Goal: Task Accomplishment & Management: Manage account settings

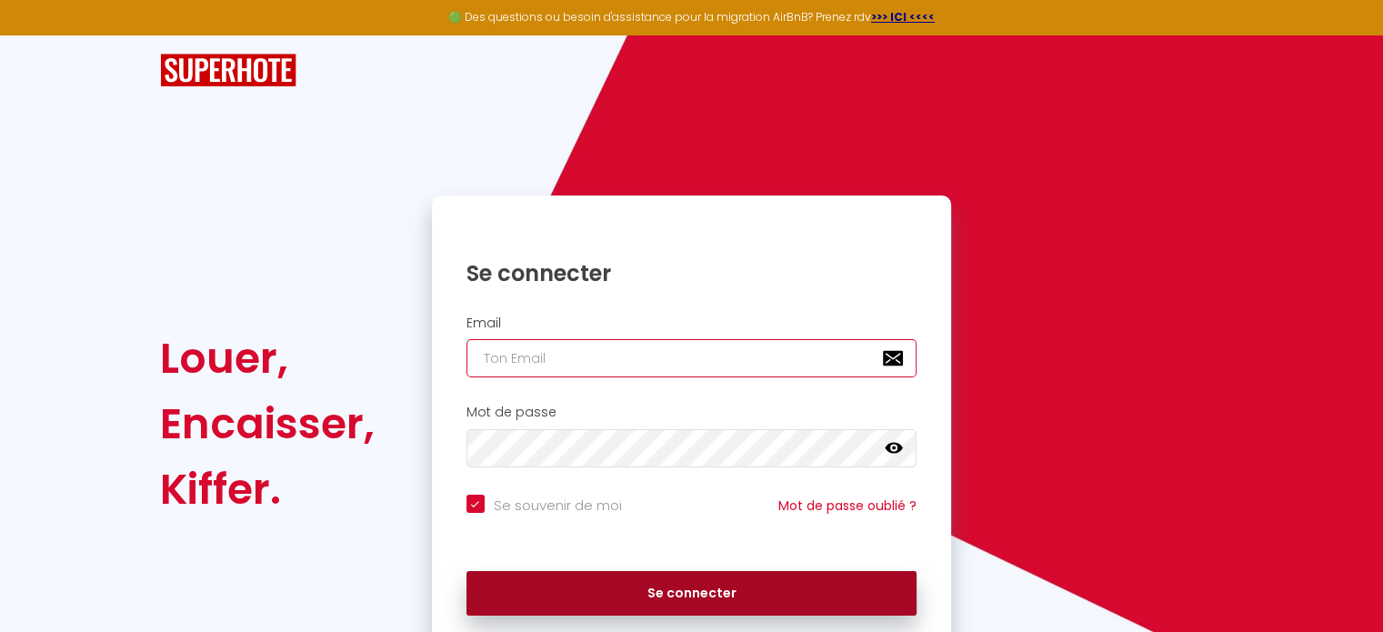
type input "[EMAIL_ADDRESS][DOMAIN_NAME]"
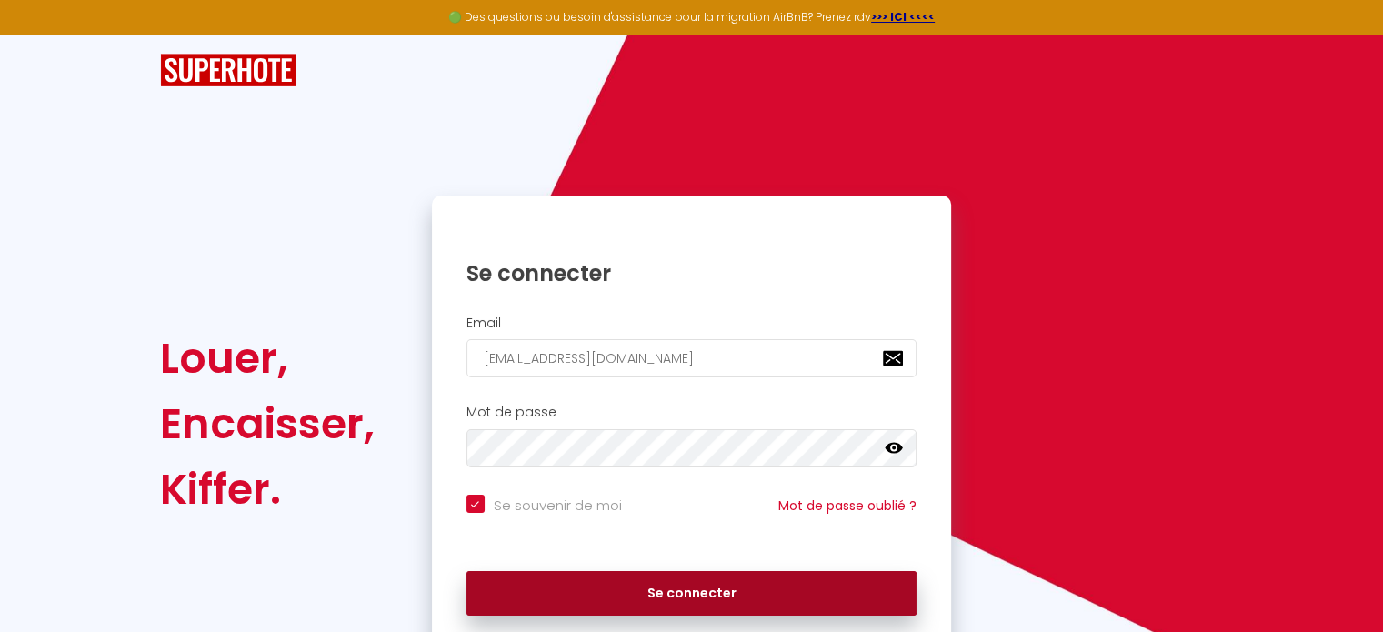
click at [685, 578] on button "Se connecter" at bounding box center [692, 593] width 451 height 45
checkbox input "true"
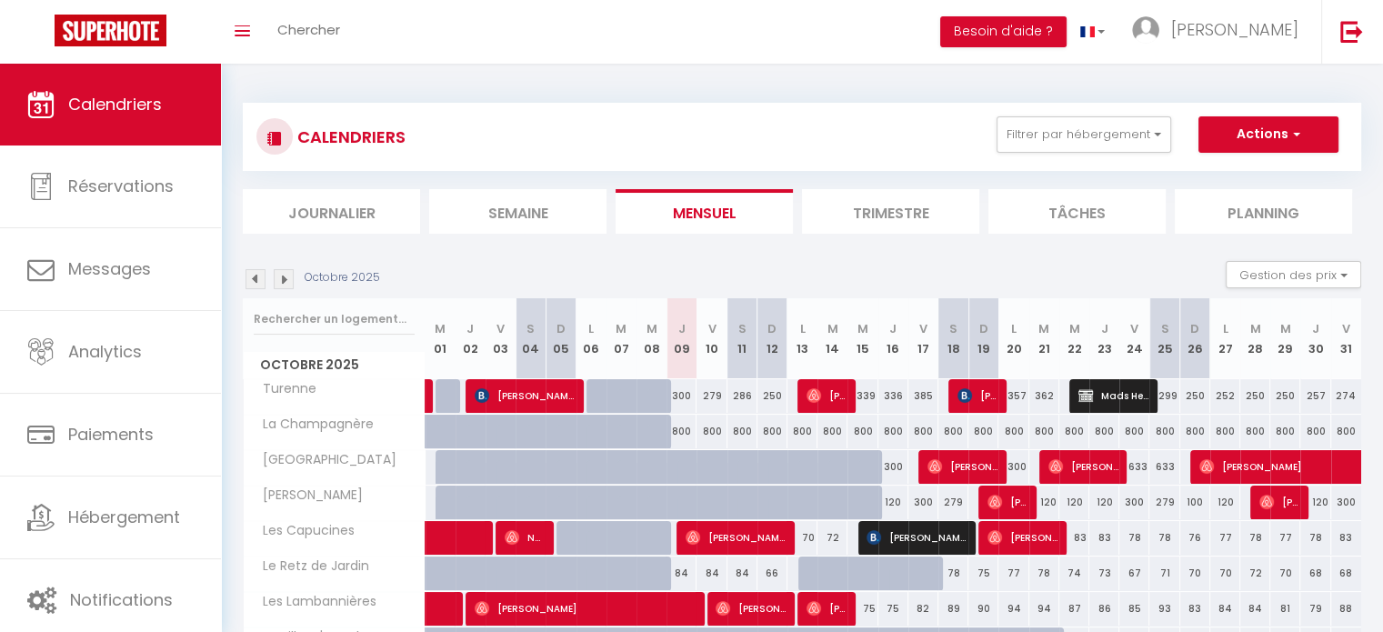
scroll to position [5, 0]
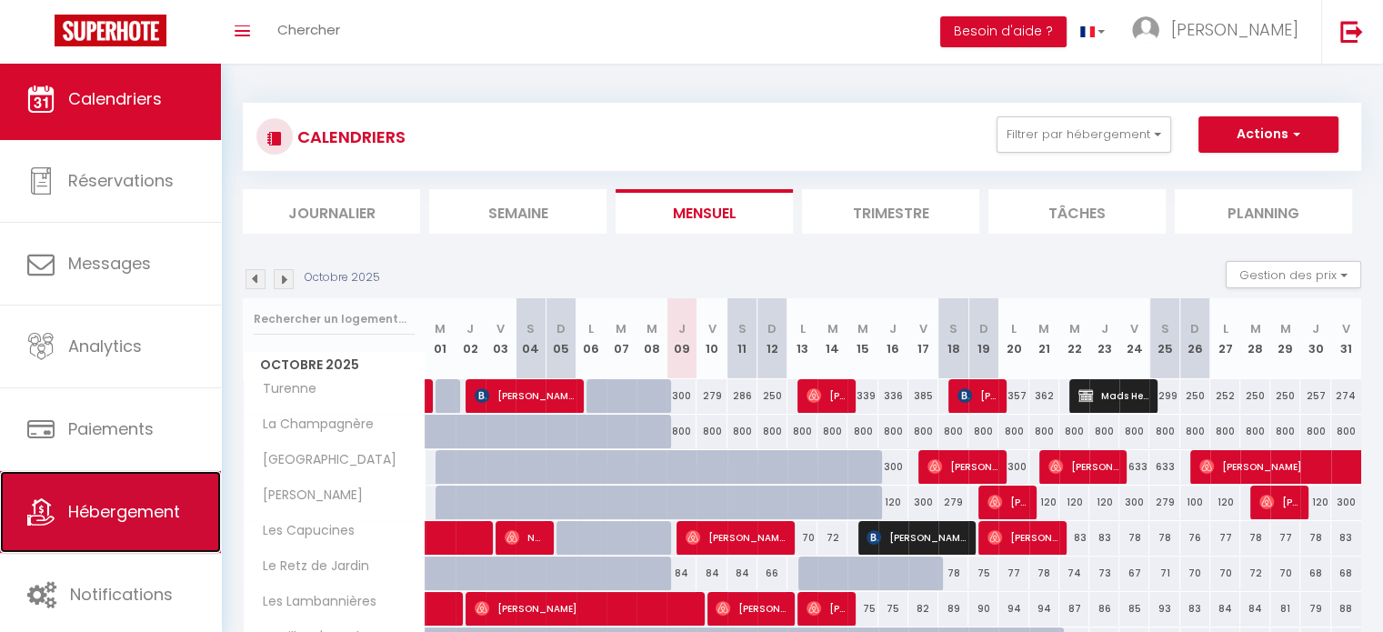
click at [149, 512] on span "Hébergement" at bounding box center [124, 511] width 112 height 23
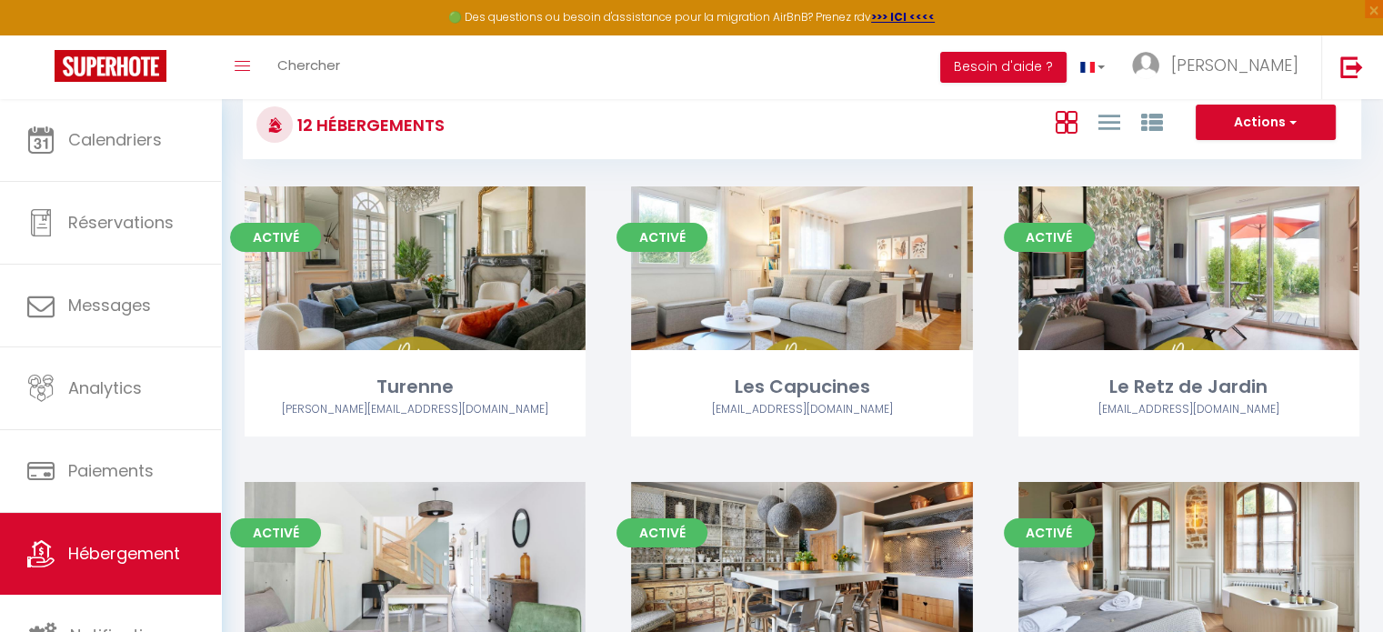
scroll to position [63, 0]
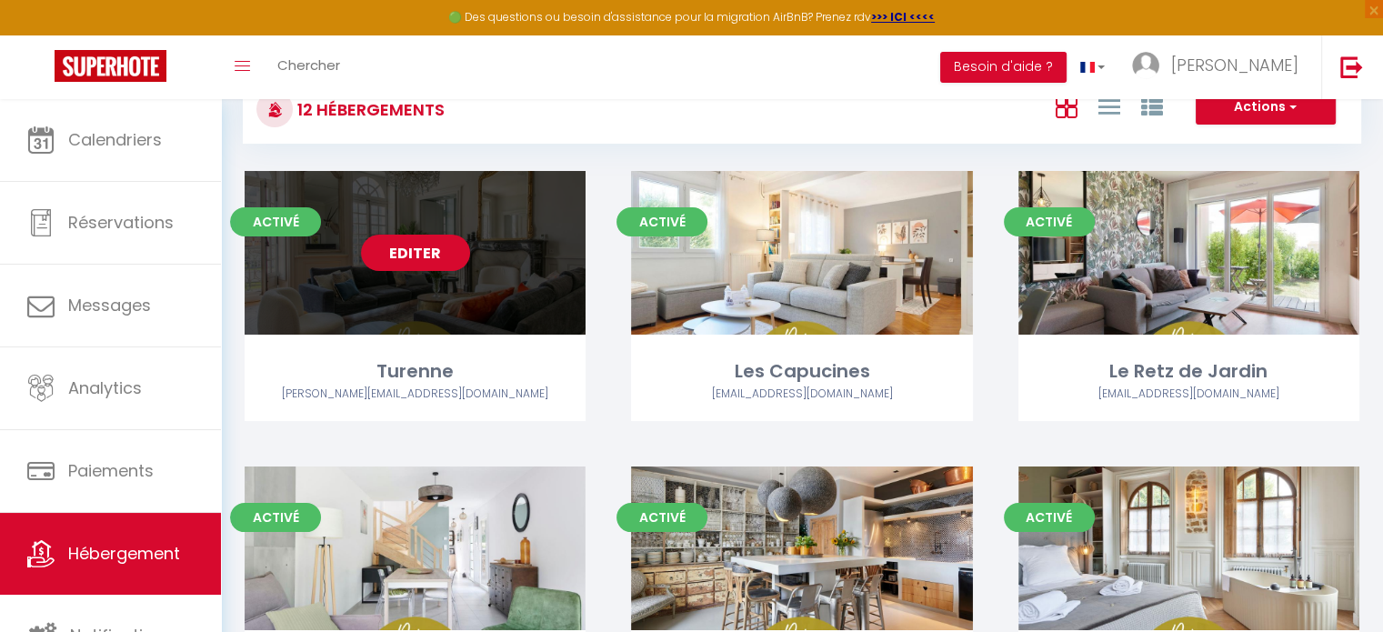
click at [438, 216] on div "Editer" at bounding box center [415, 253] width 341 height 164
select select "3"
select select "2"
select select "1"
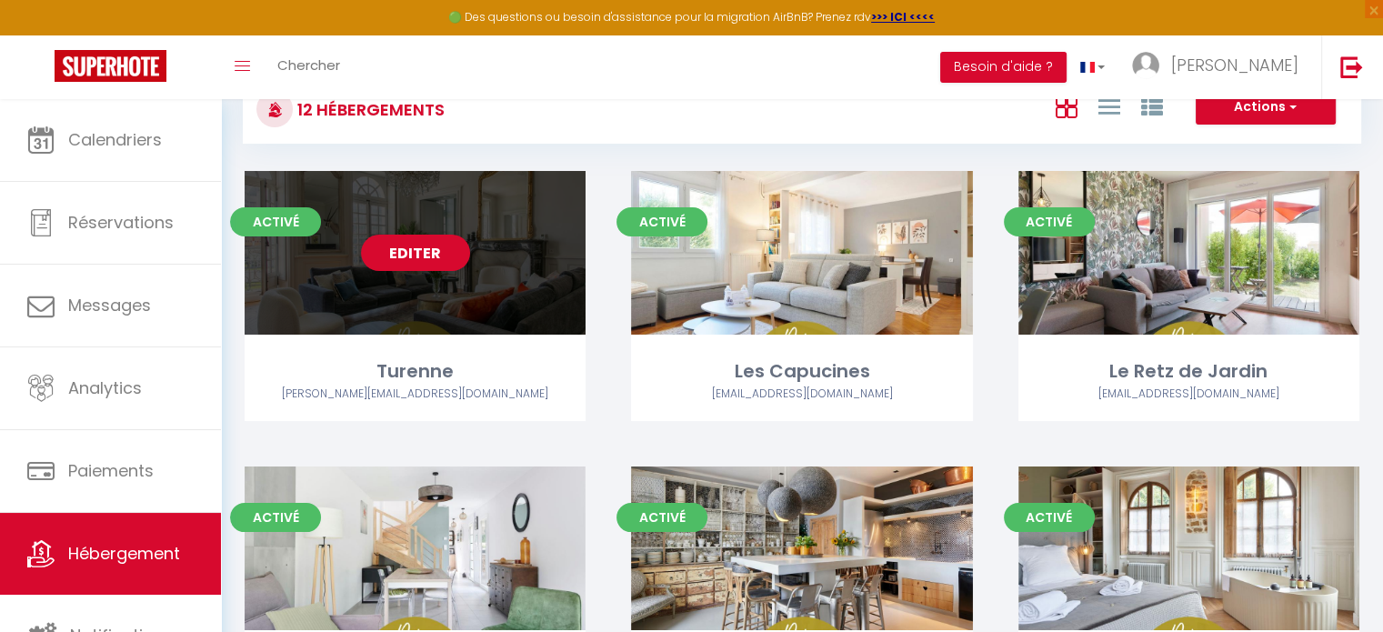
select select
select select "28"
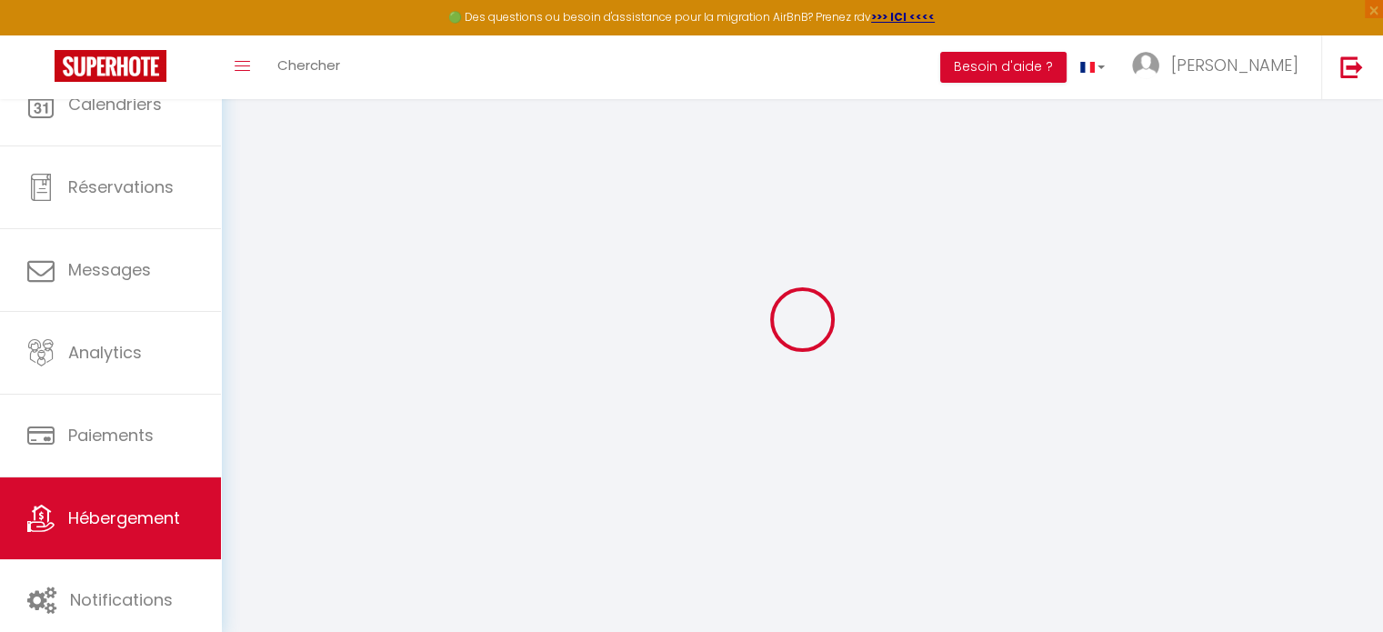
select select
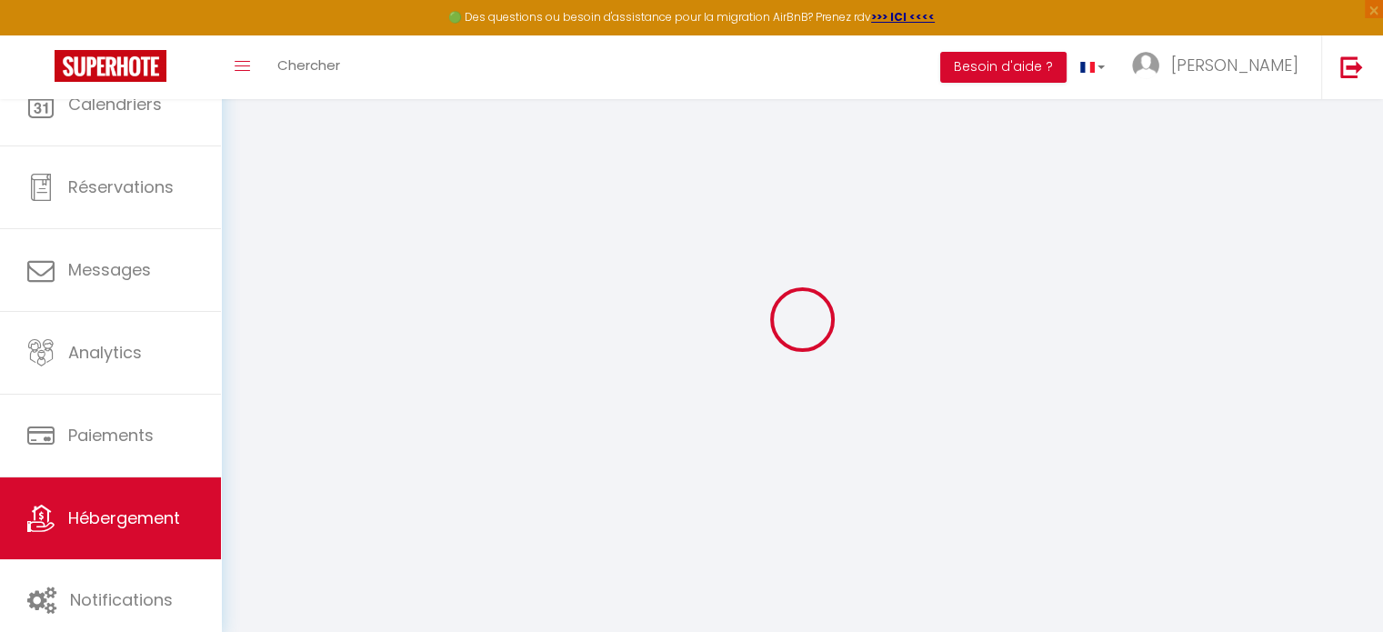
select select
checkbox input "false"
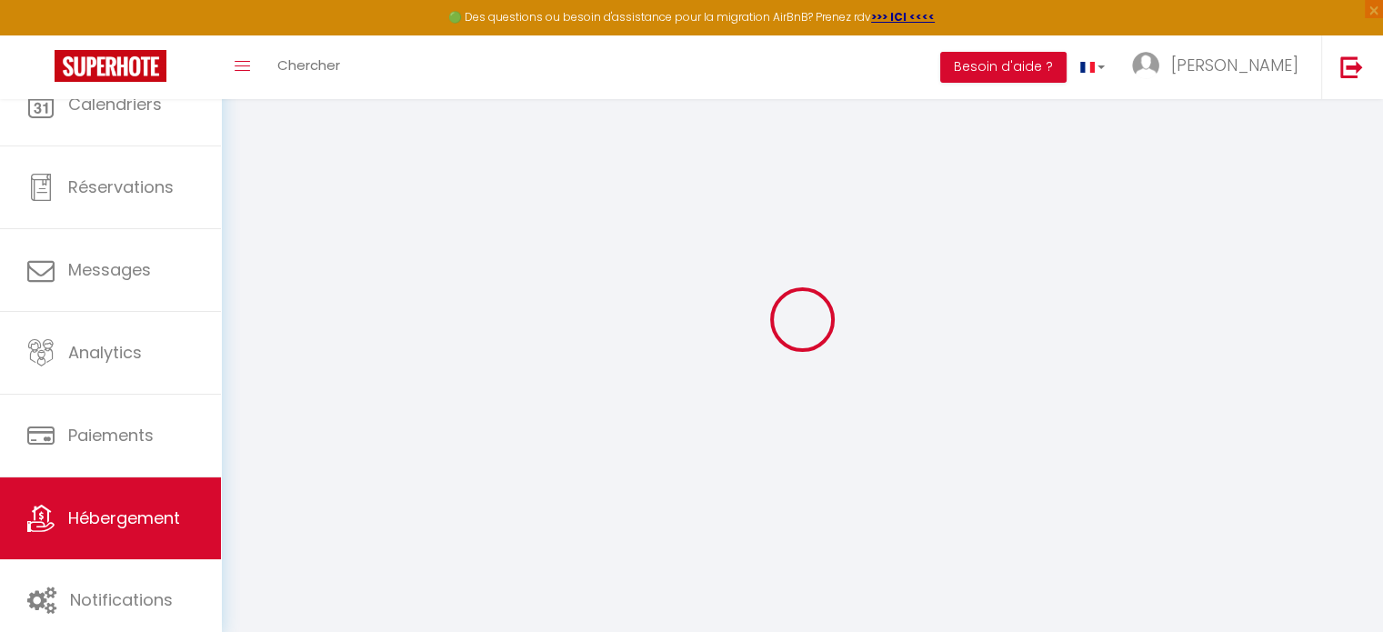
select select
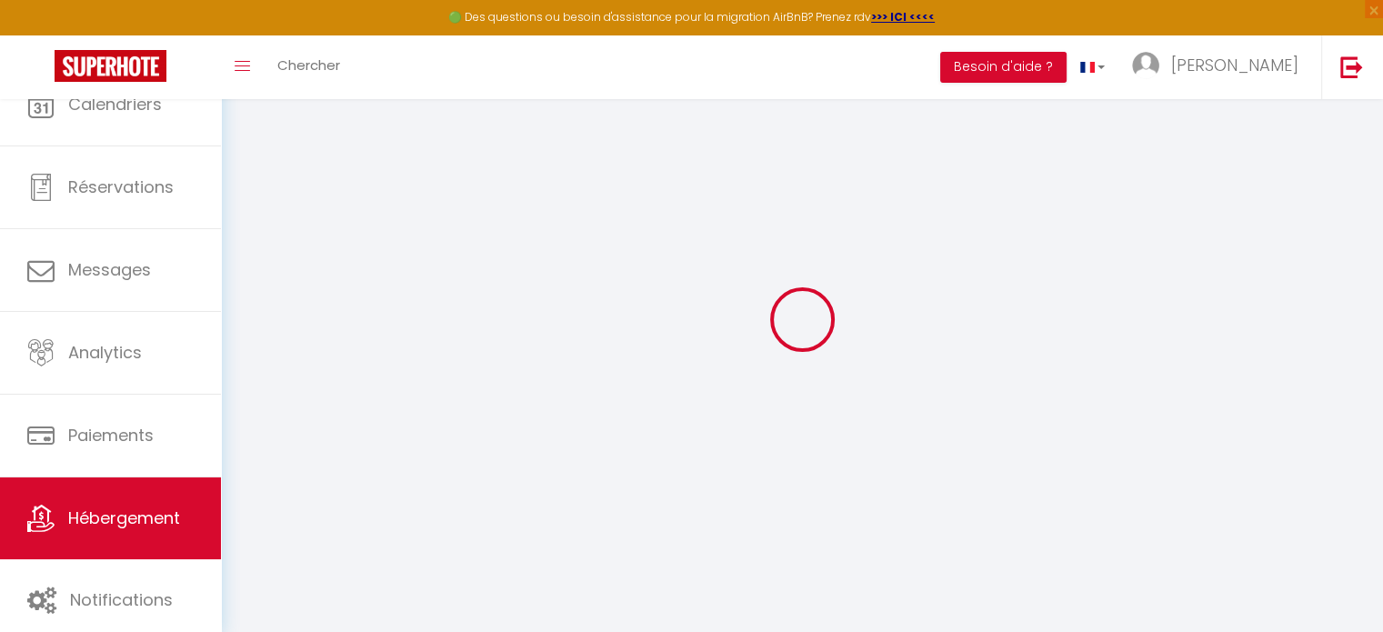
select select
checkbox input "false"
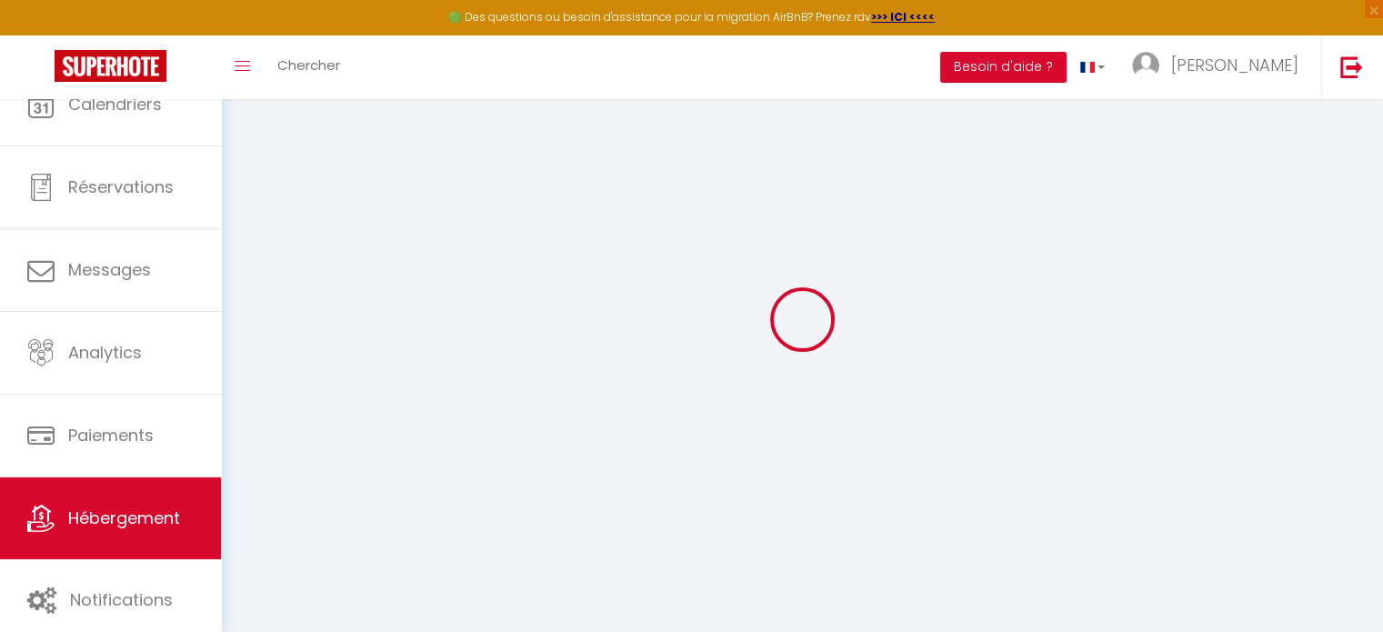
checkbox input "false"
select select
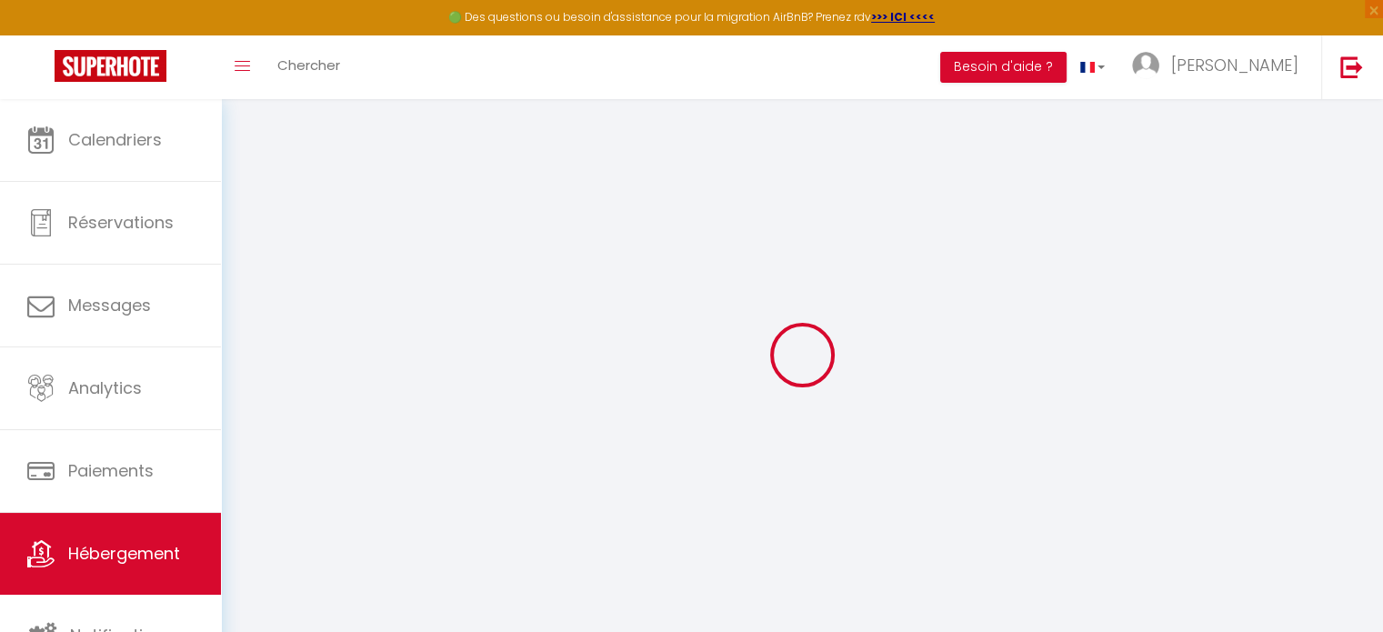
select select
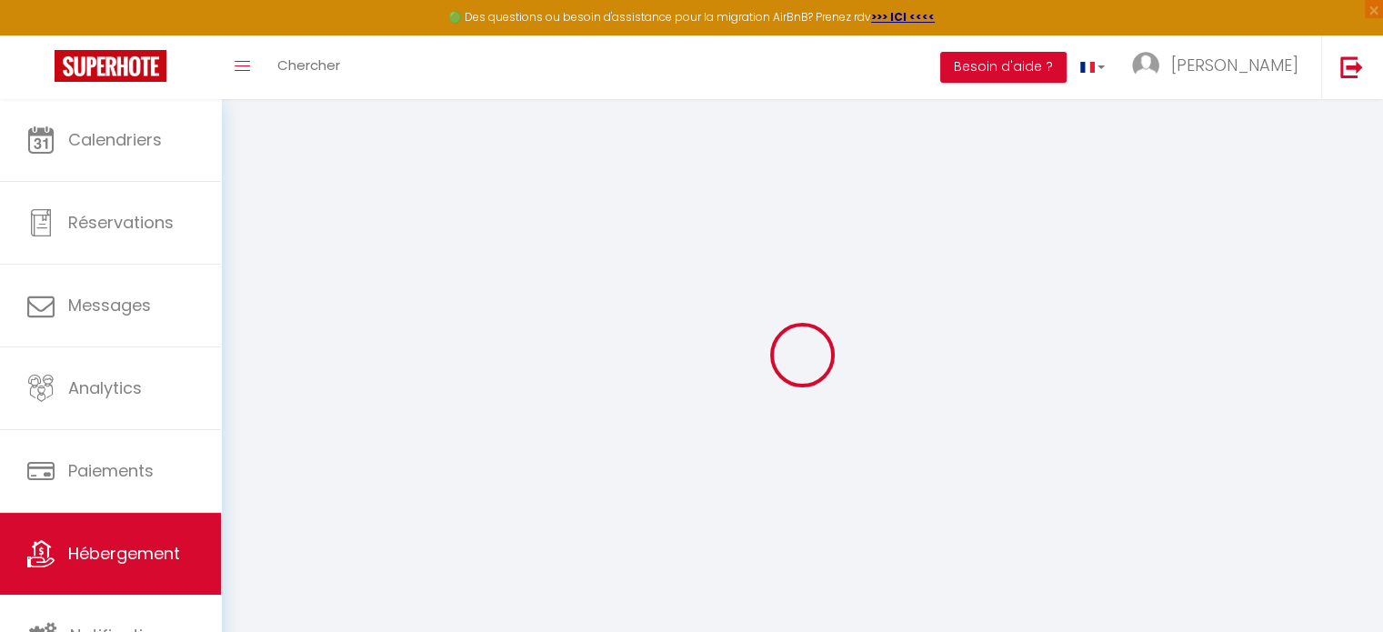
select select
checkbox input "false"
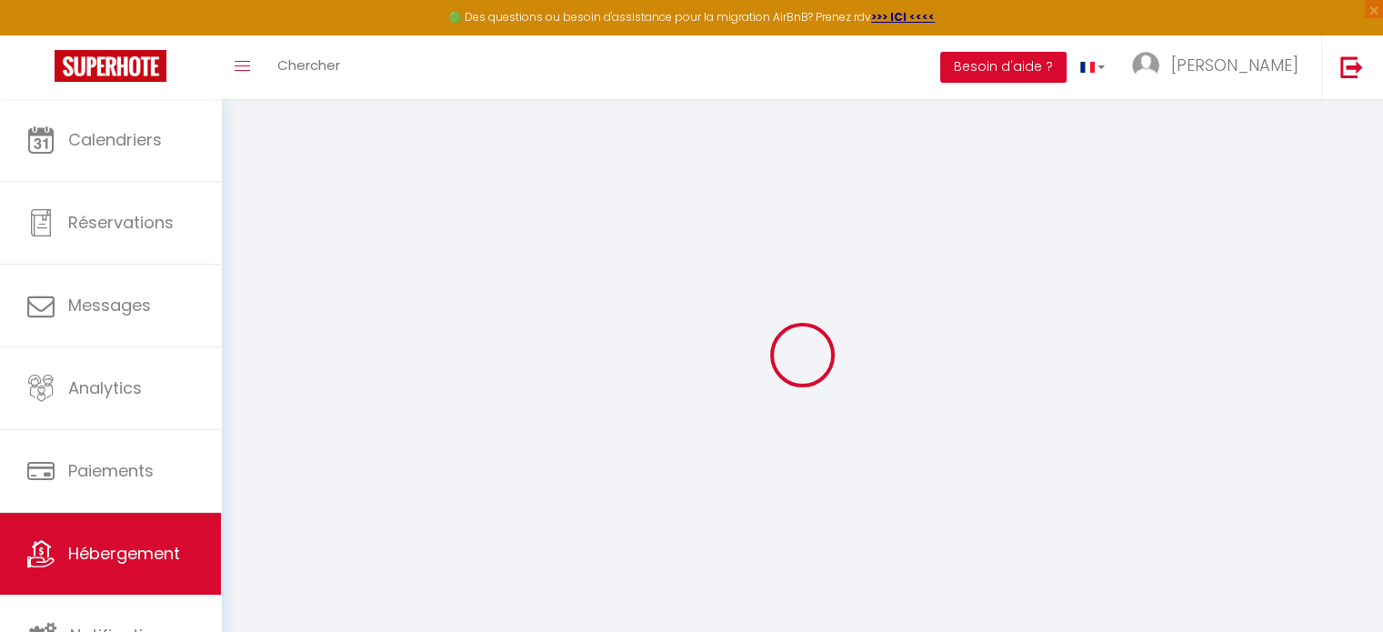
select select
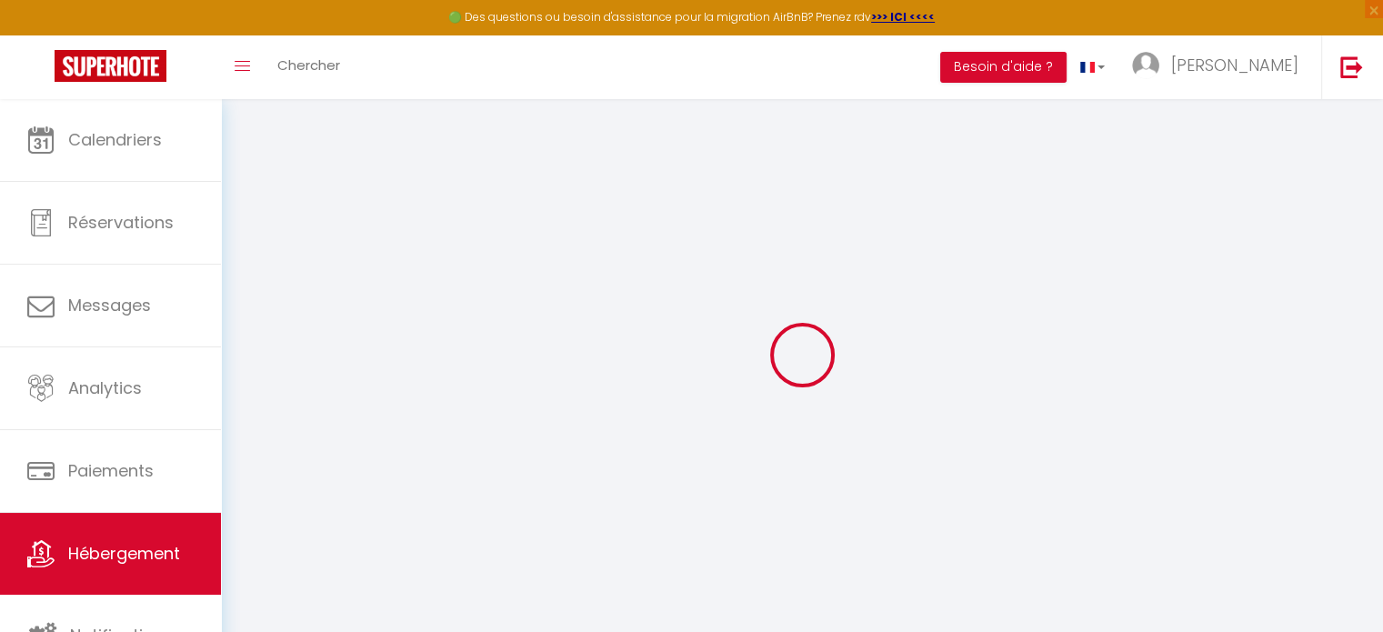
select select
checkbox input "false"
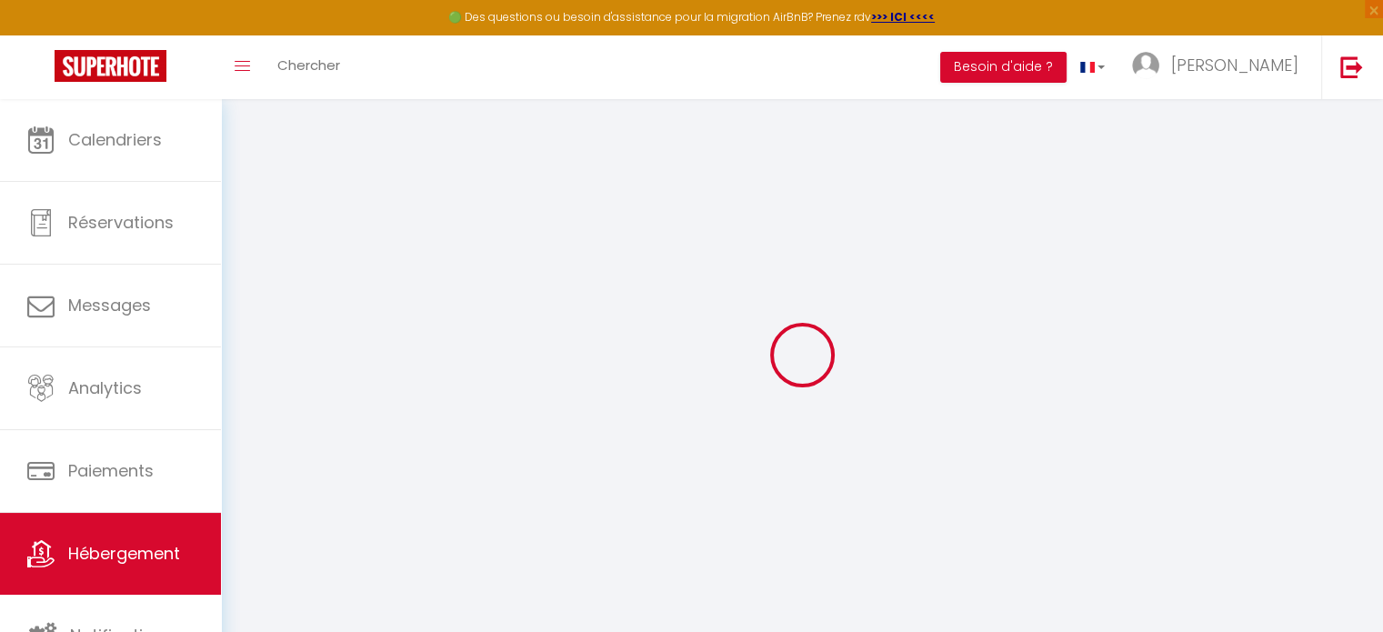
checkbox input "false"
select select
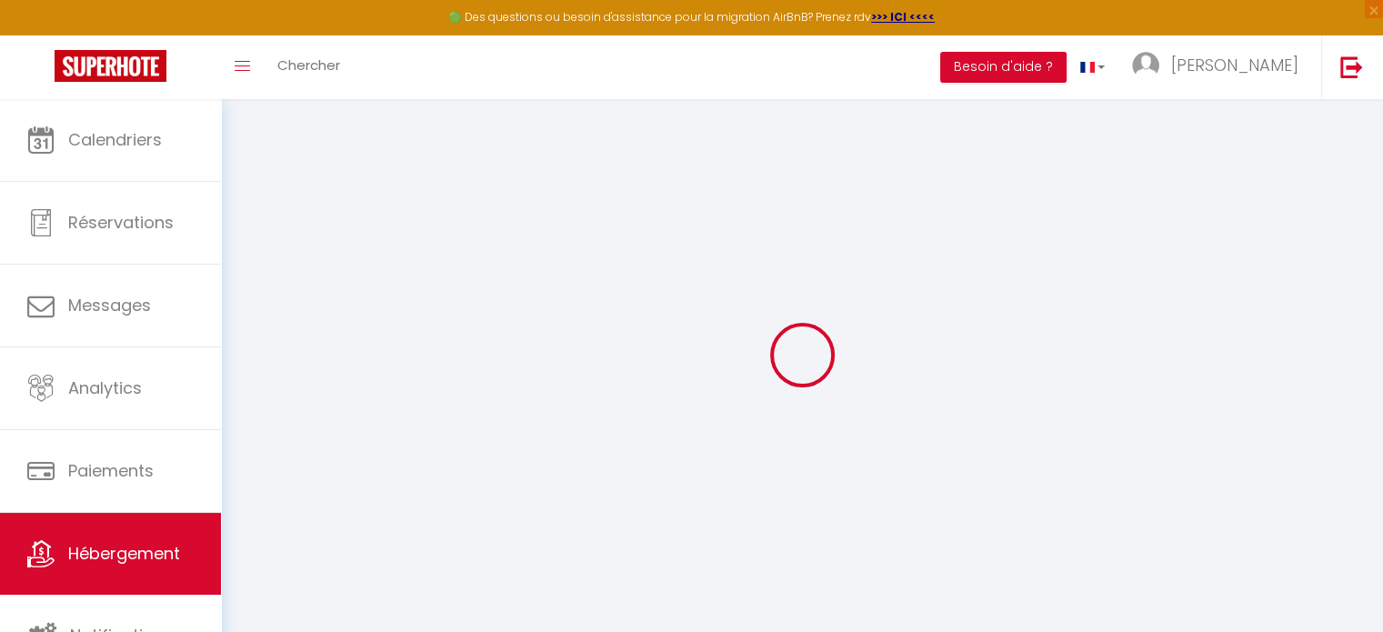
select select
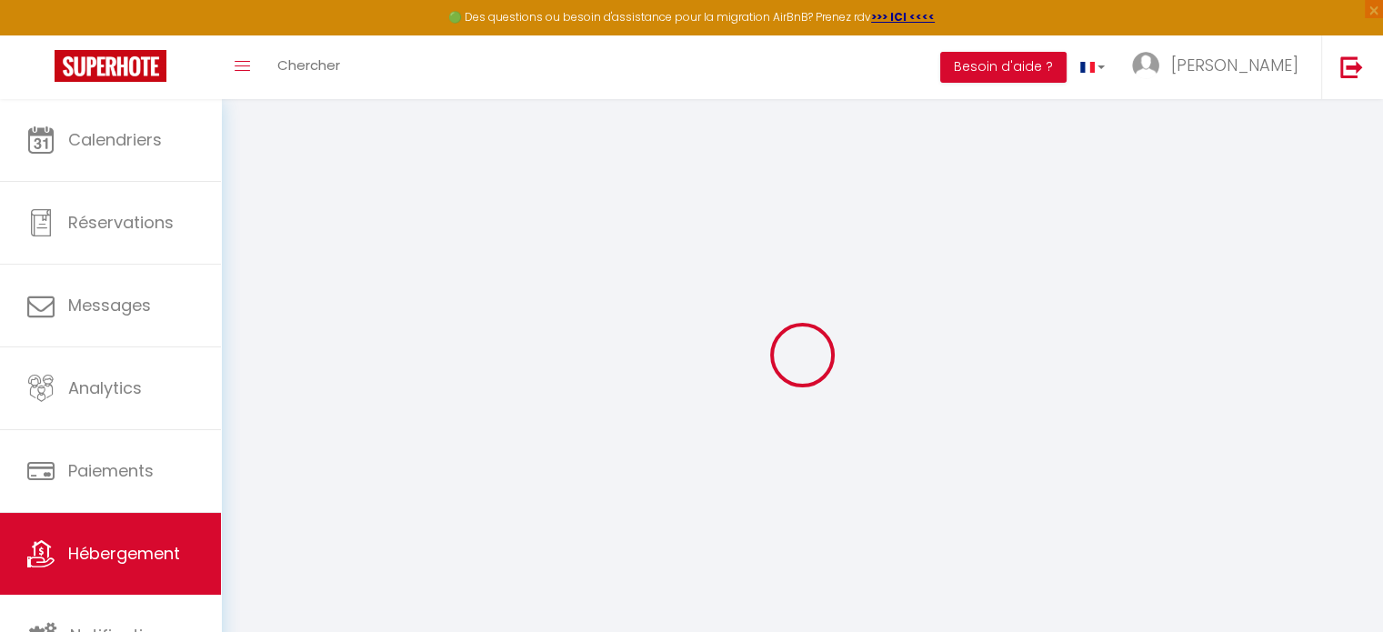
checkbox input "false"
select select
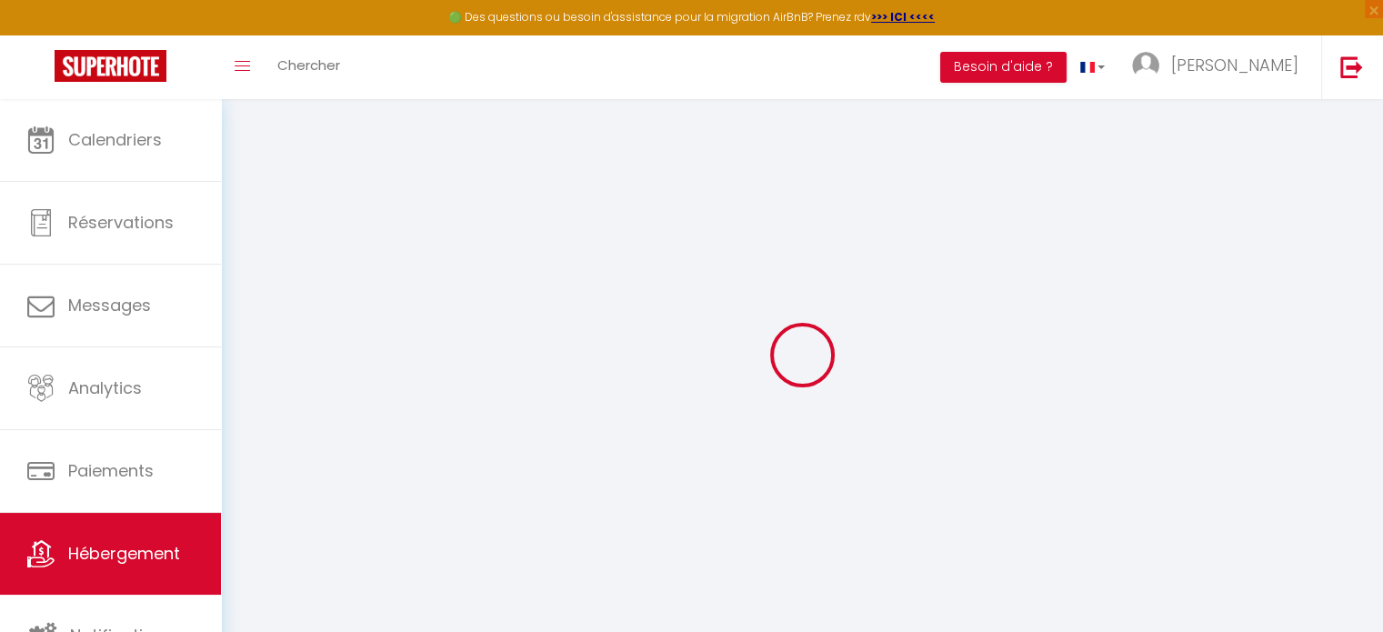
select select
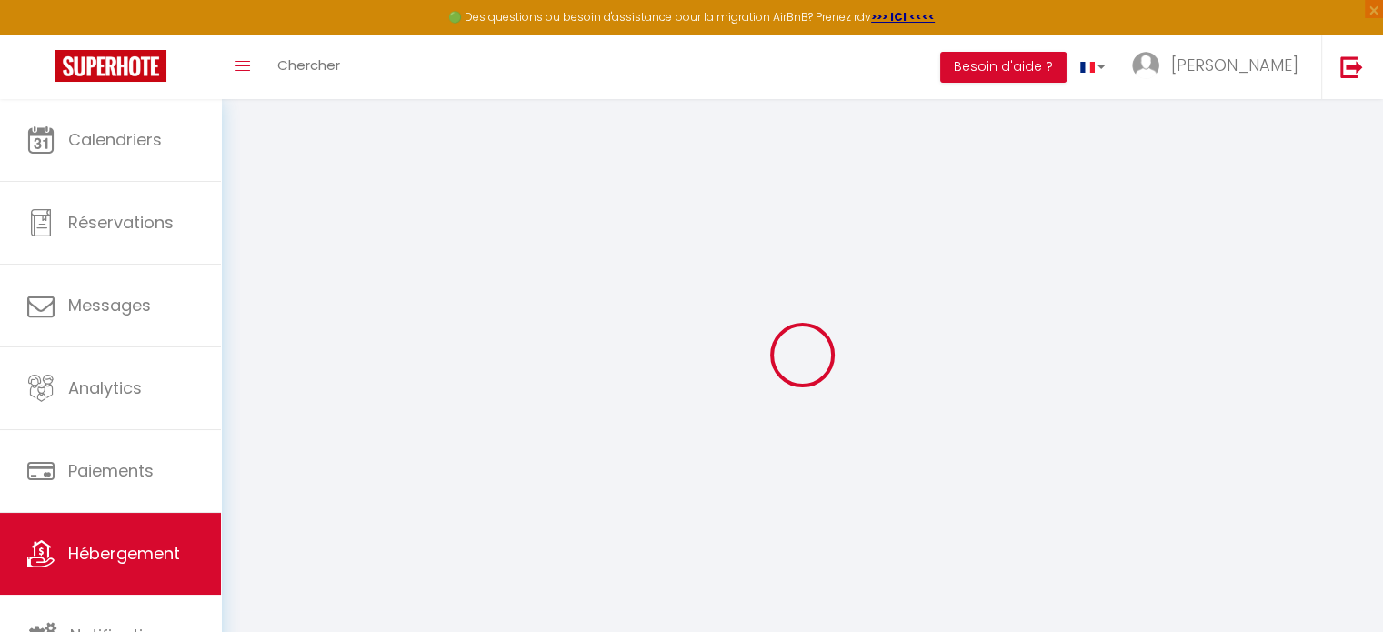
select select
checkbox input "false"
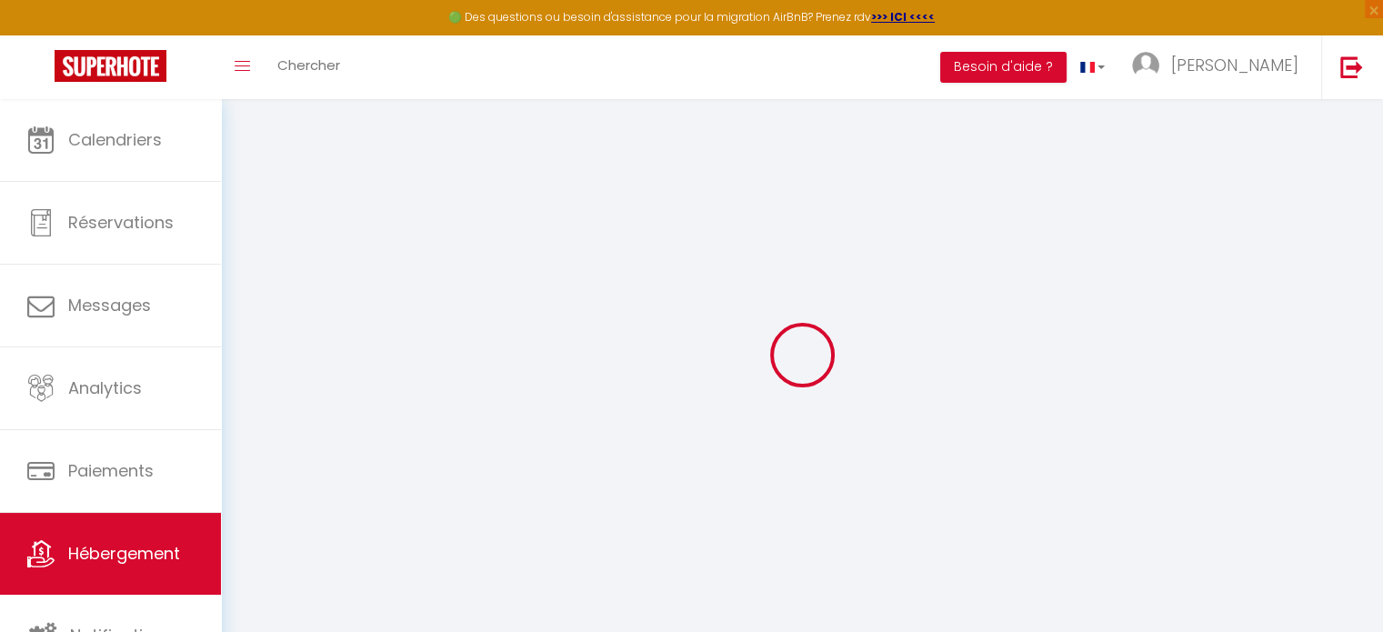
checkbox input "false"
select select
type input "Turenne"
type input "[PERSON_NAME]"
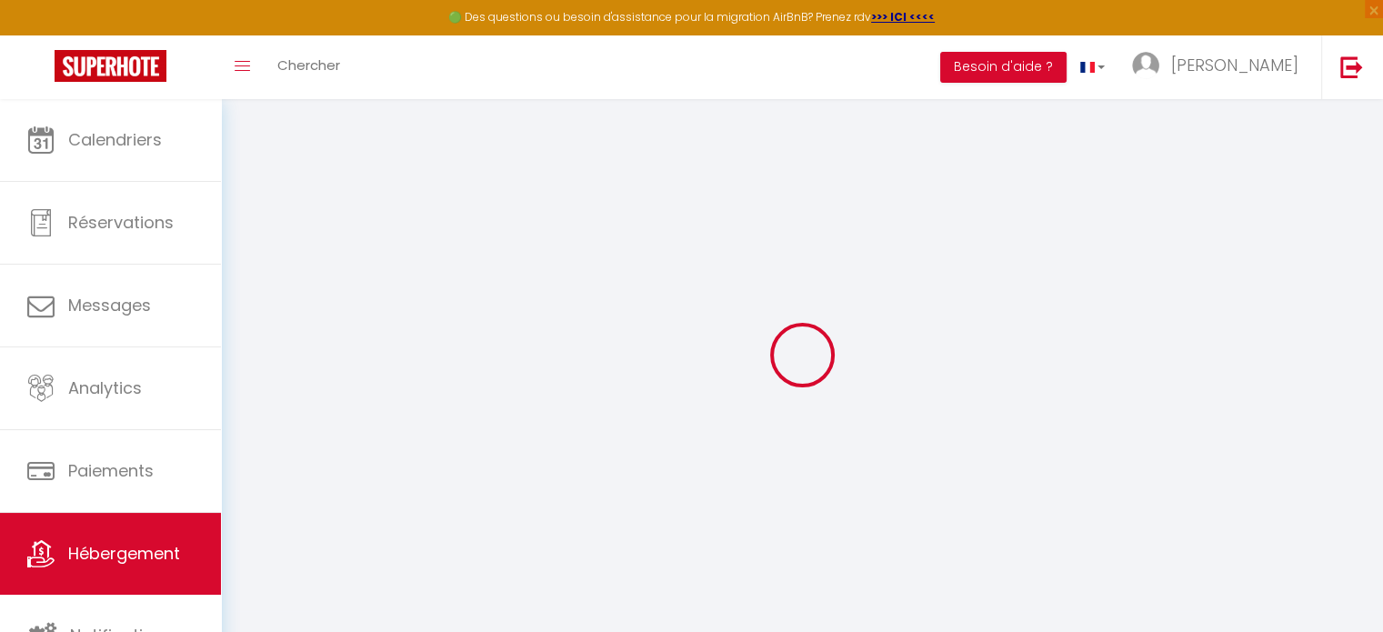
type input "Horel"
select select "6"
select select "4"
select select "2"
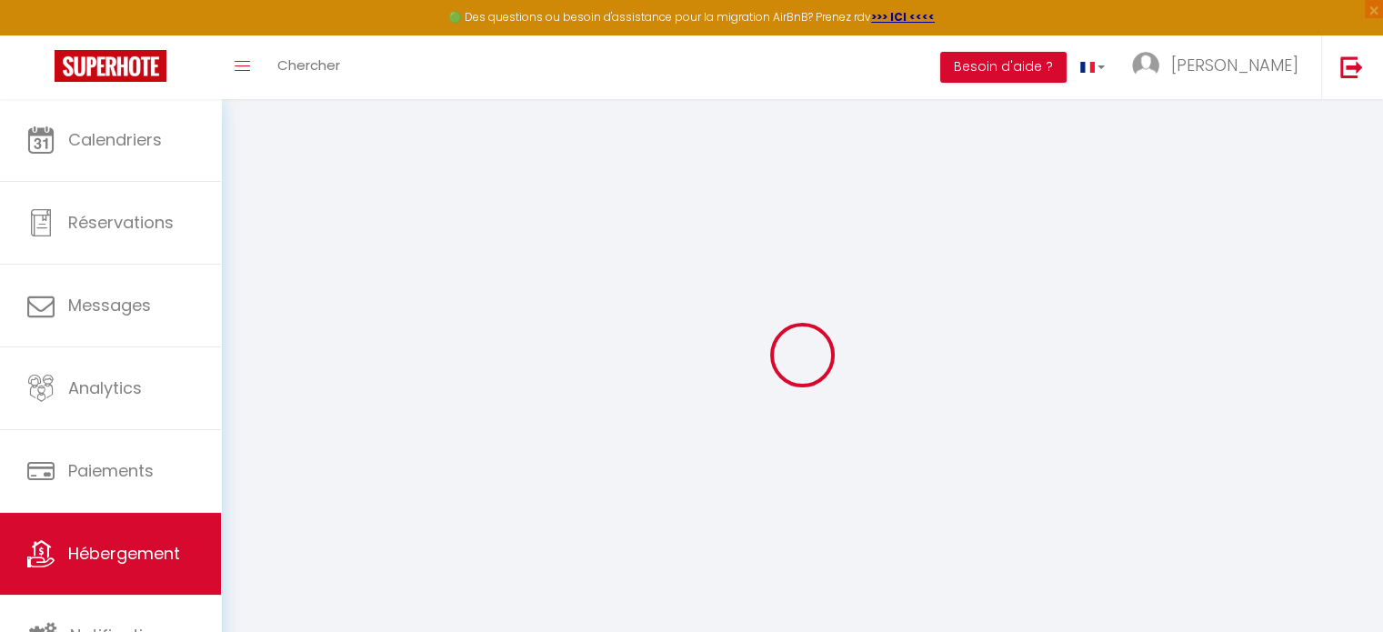
type input "300"
type input "150"
type input "3.85"
type input "800"
type input "10"
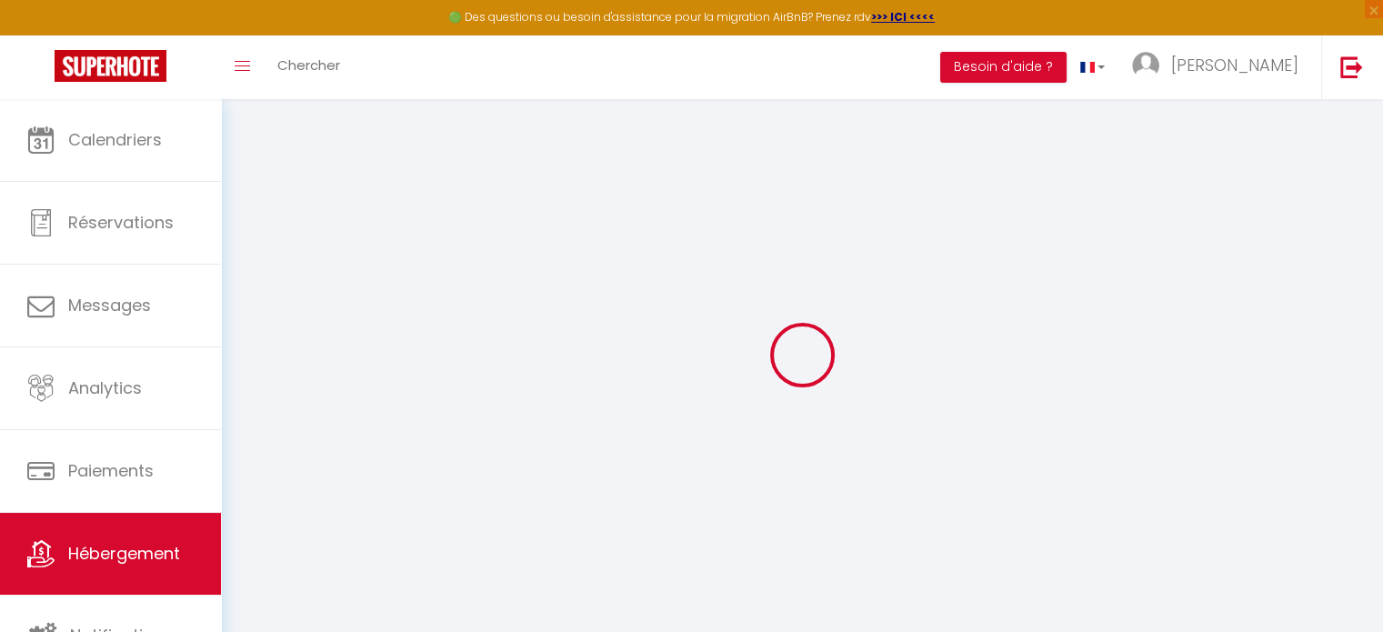
select select
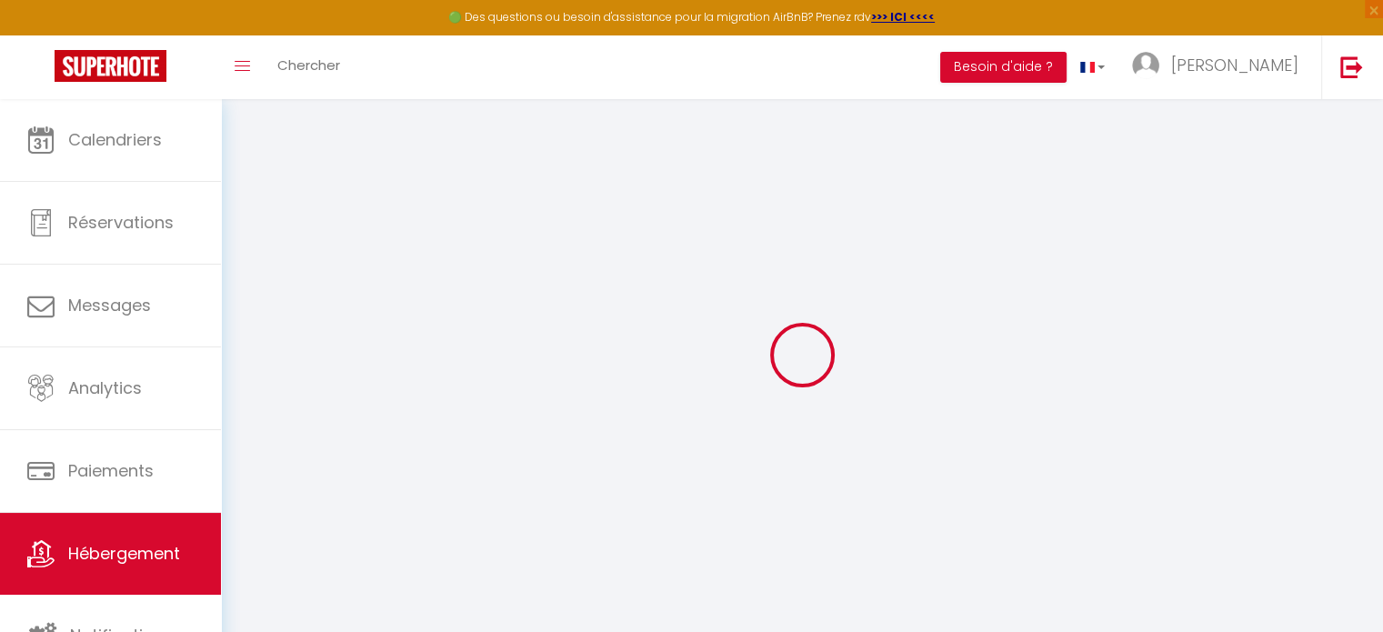
select select
type input "[STREET_ADDRESS]"
type input "44000"
type input "[GEOGRAPHIC_DATA]"
type input "[EMAIL_ADDRESS][DOMAIN_NAME]"
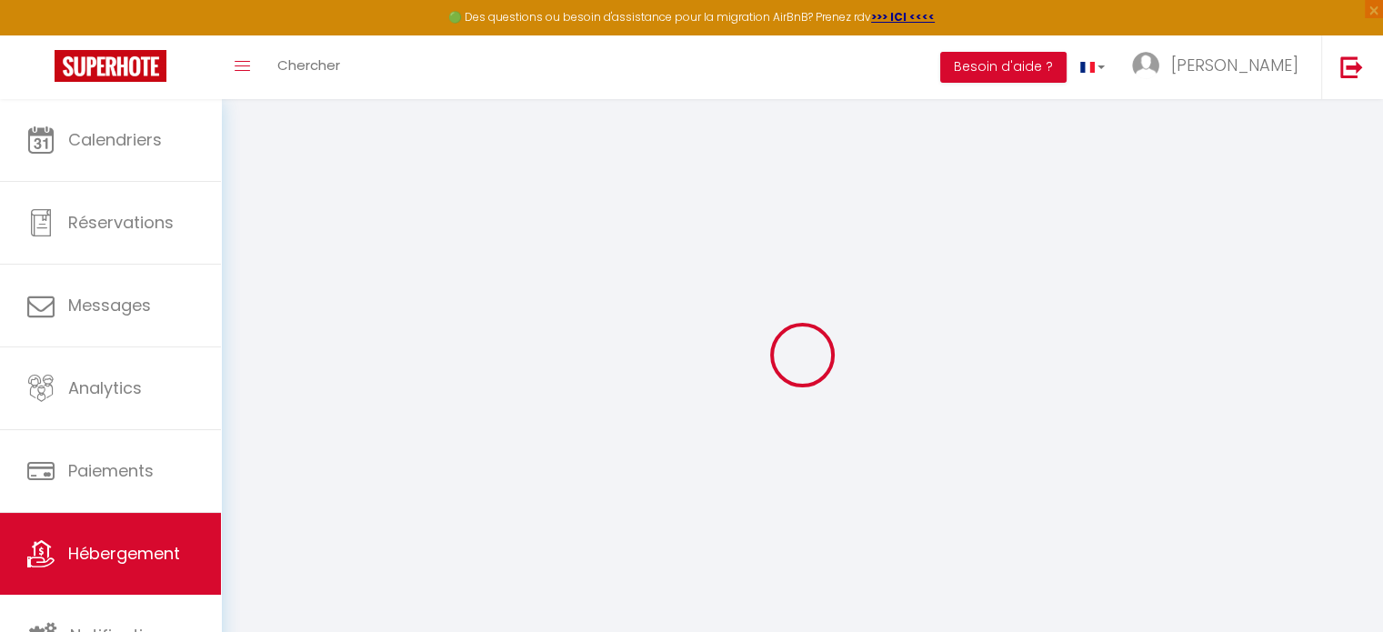
select select "13782"
checkbox input "true"
checkbox input "false"
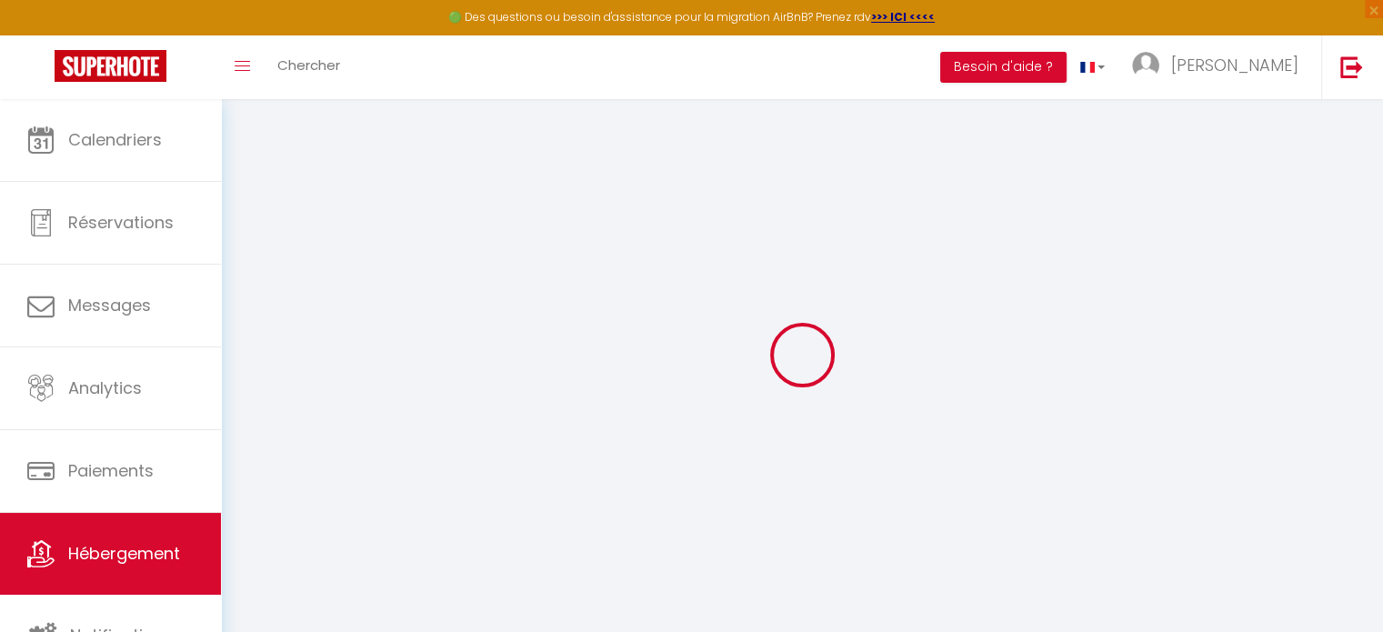
type input "0"
select select
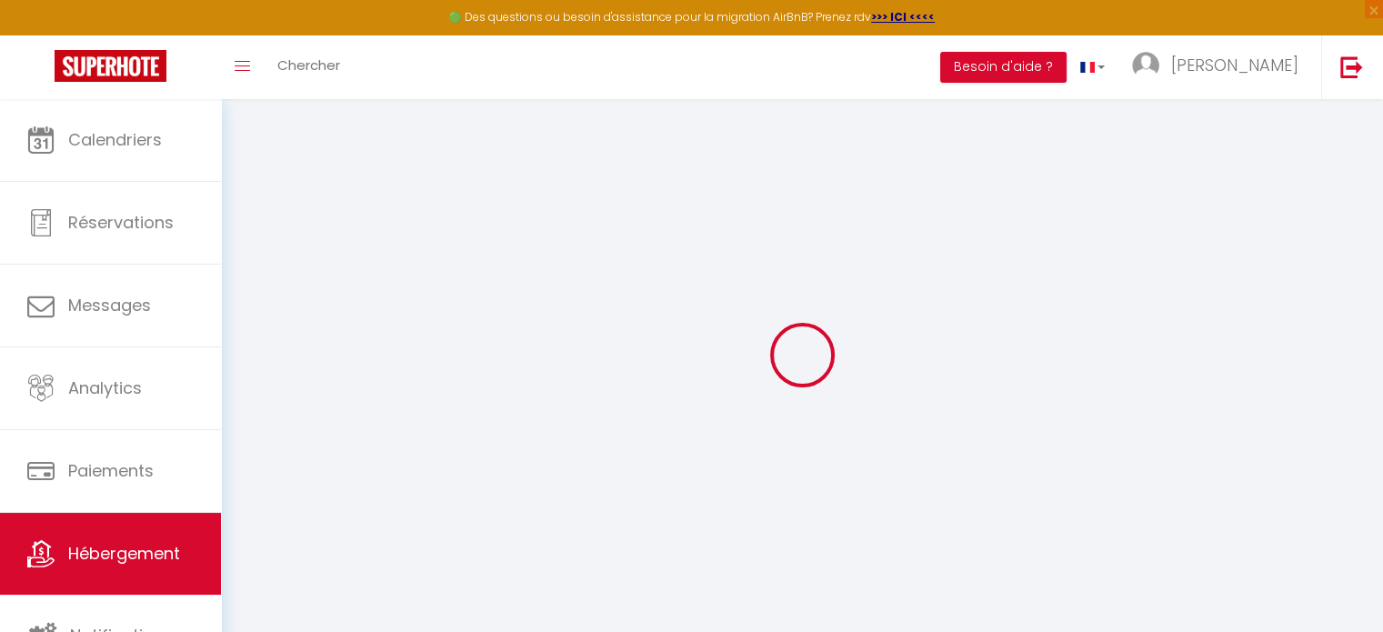
select select
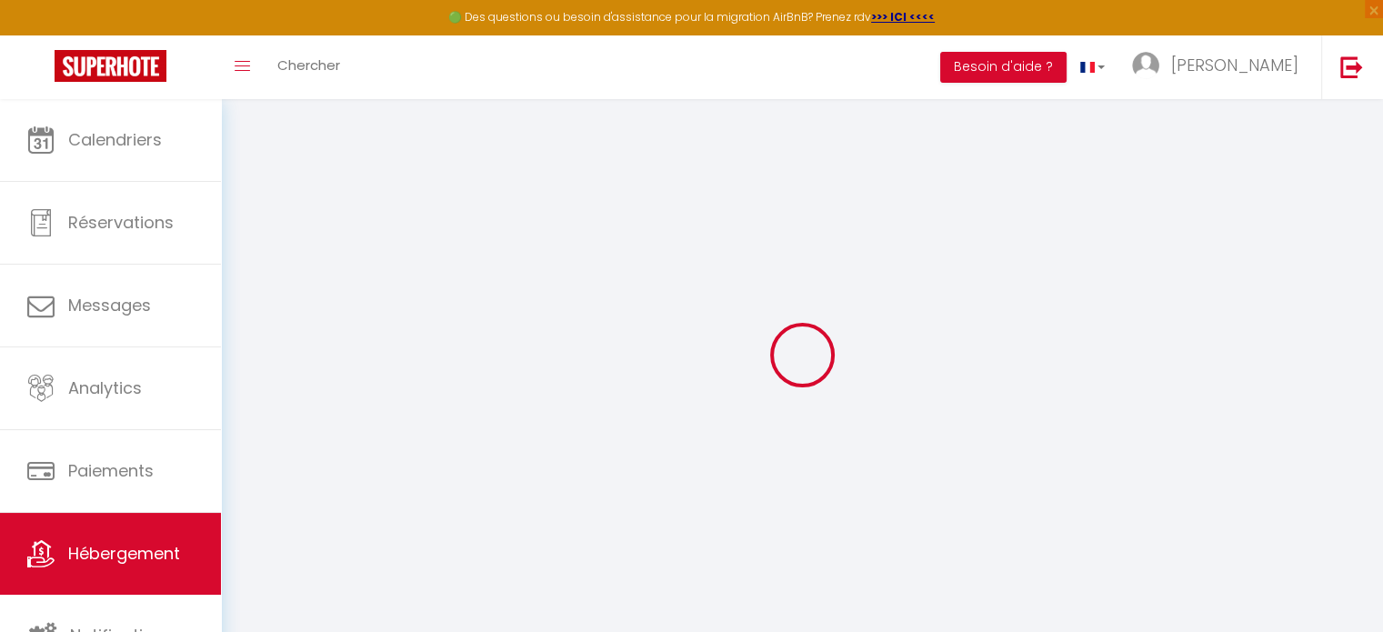
checkbox input "true"
checkbox input "false"
select select
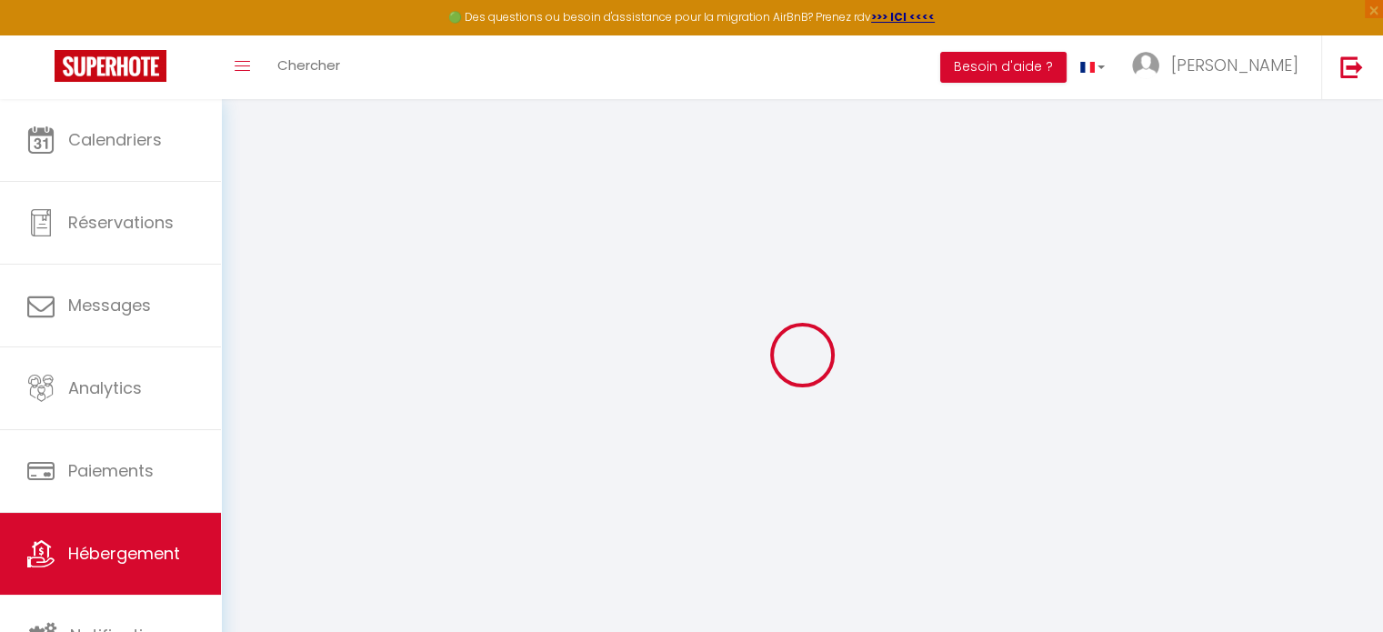
select select
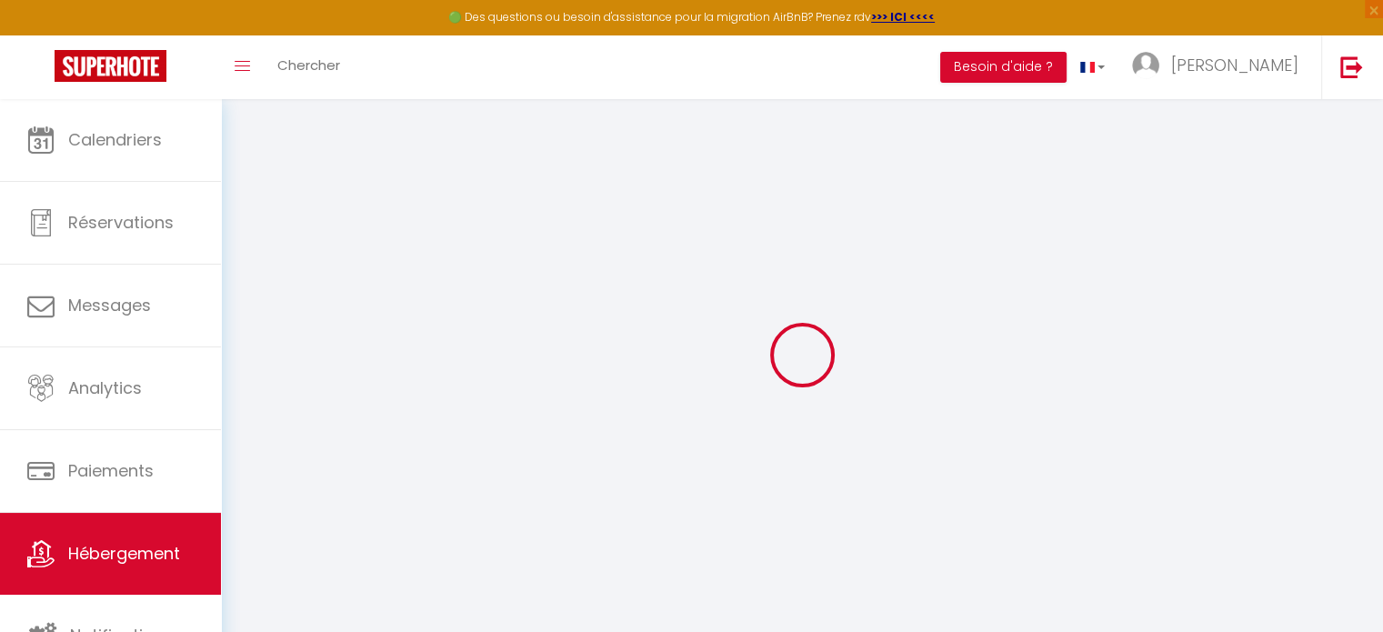
checkbox input "true"
checkbox input "false"
checkbox input "true"
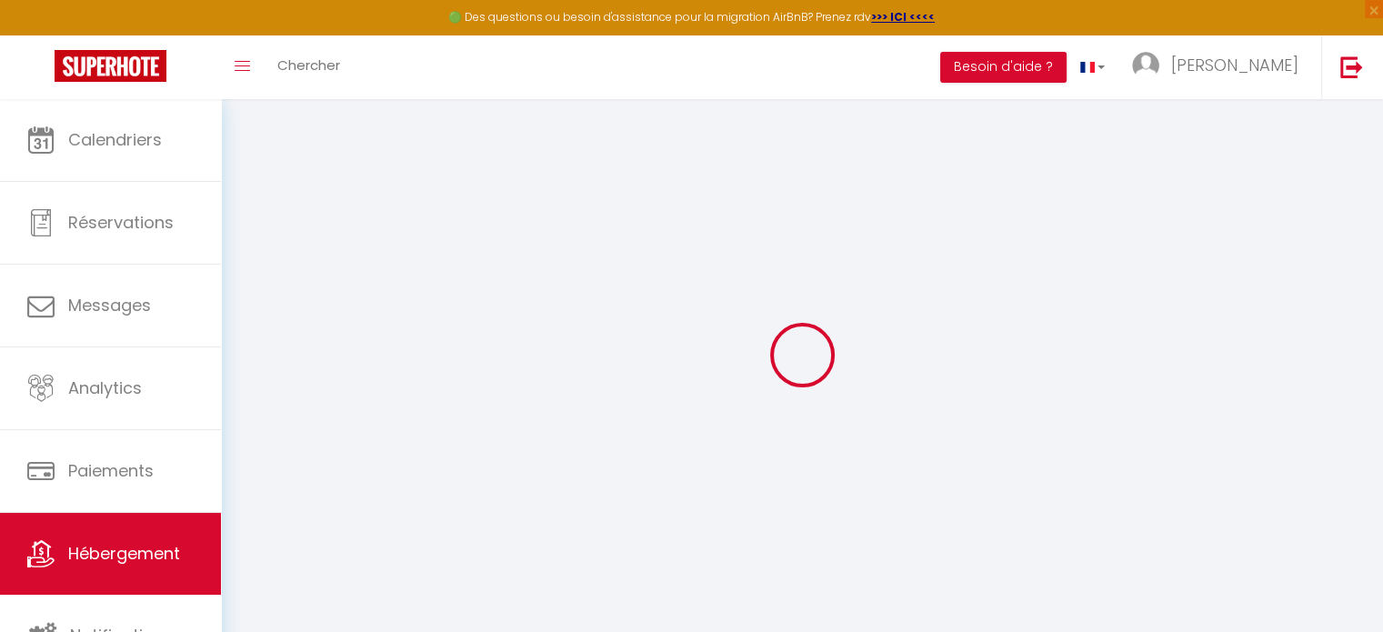
checkbox input "false"
checkbox input "true"
checkbox input "false"
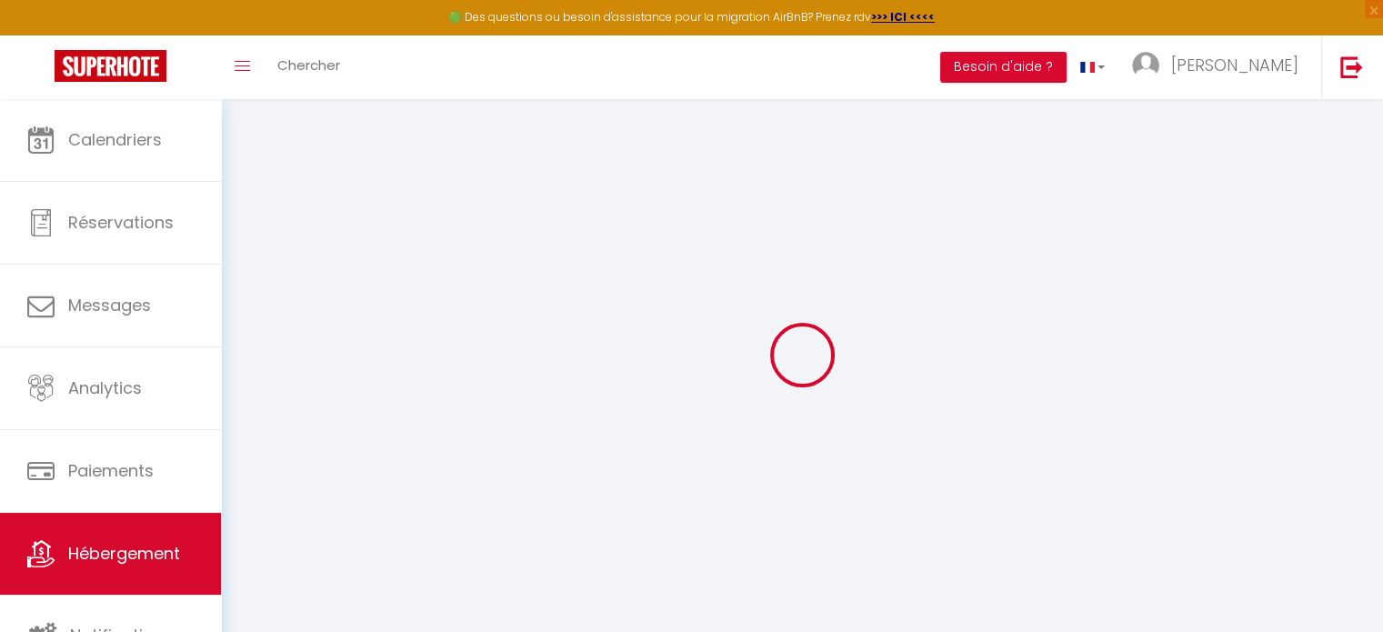
checkbox input "false"
select select "17:00"
select select
select select "11:00"
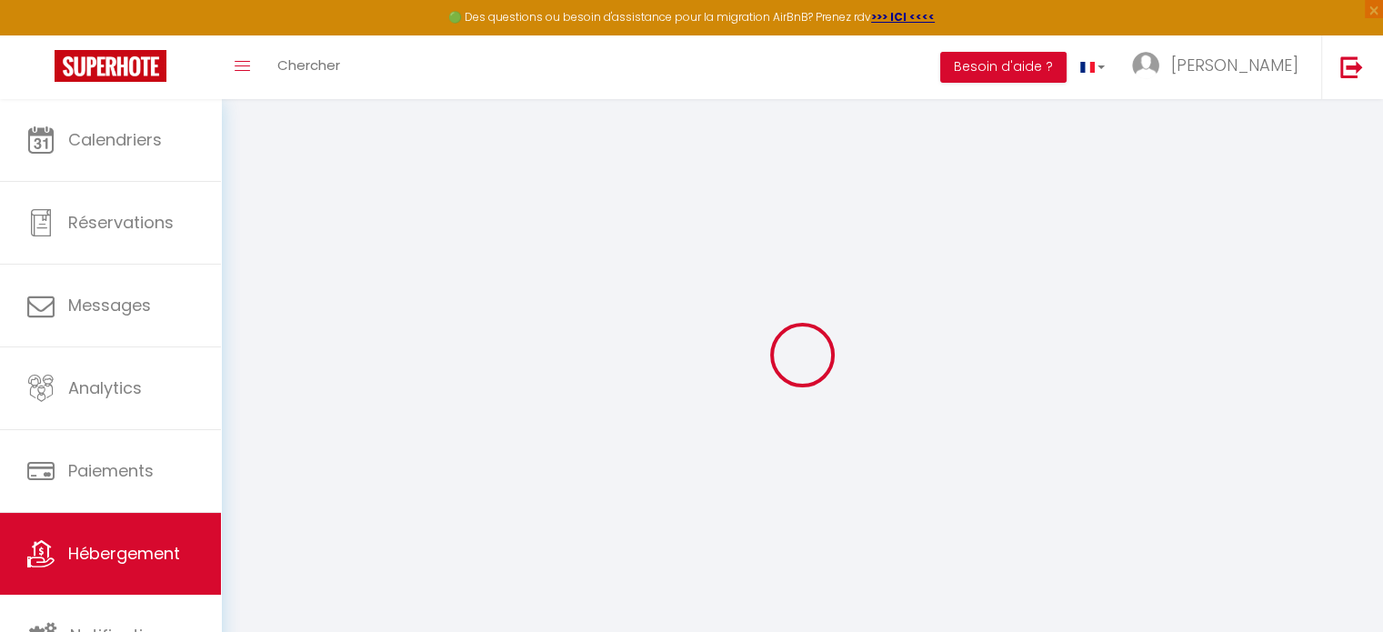
select select "30"
select select "120"
select select "20:00"
select select
checkbox input "true"
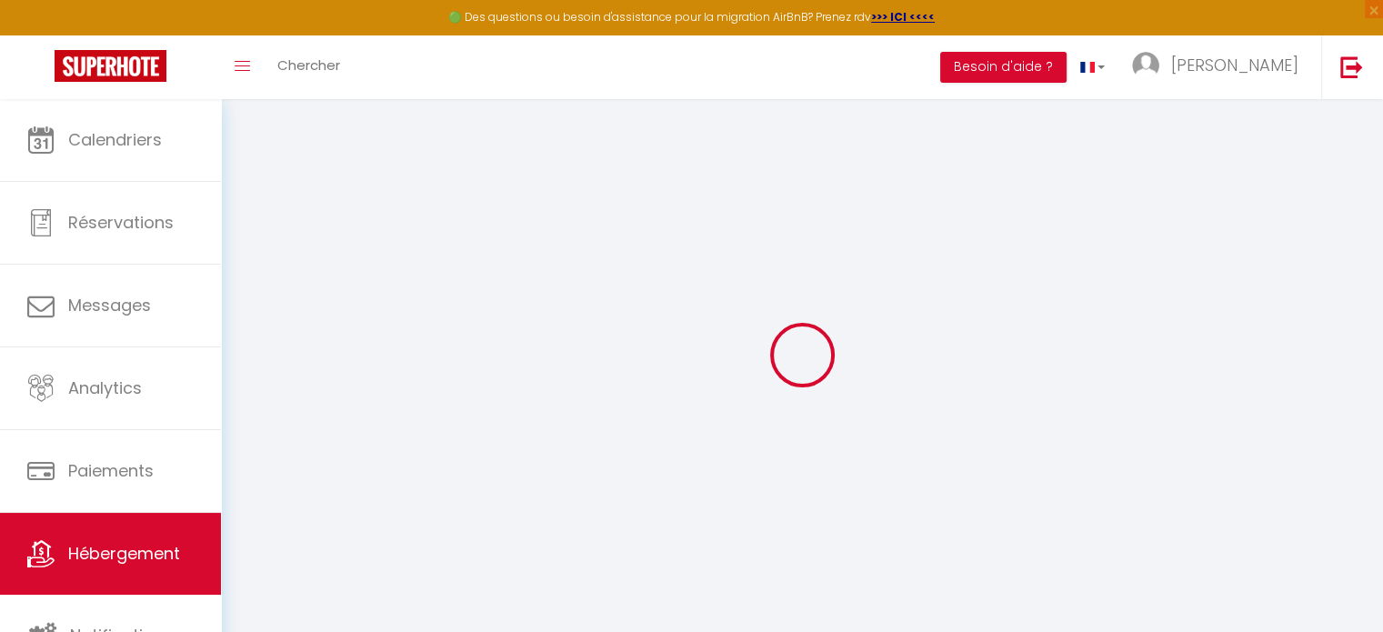
checkbox input "false"
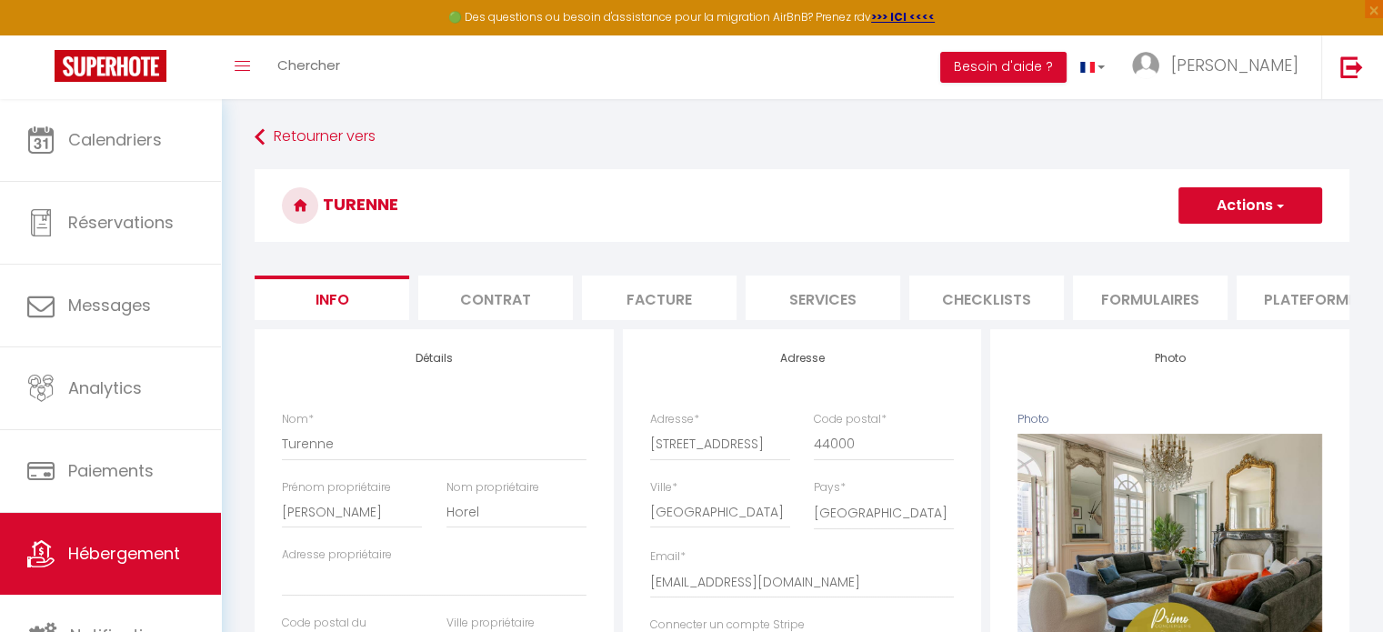
click at [861, 297] on li "Services" at bounding box center [823, 298] width 155 height 45
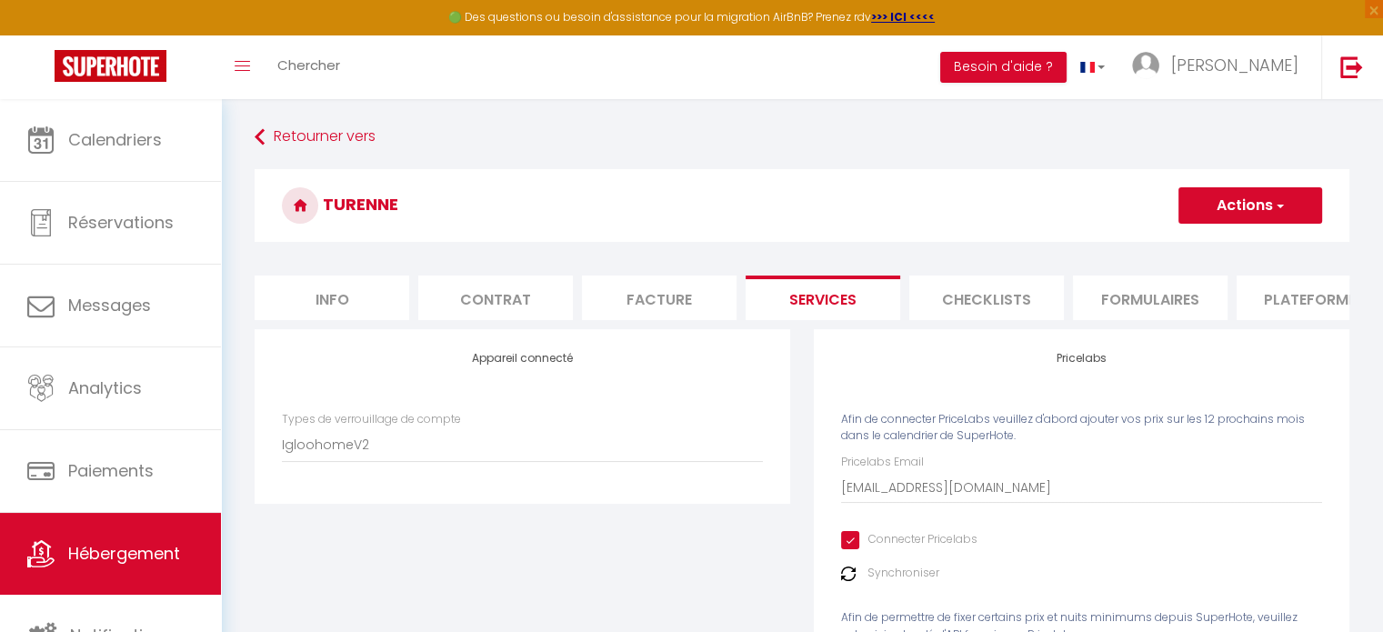
click at [996, 302] on li "Checklists" at bounding box center [986, 298] width 155 height 45
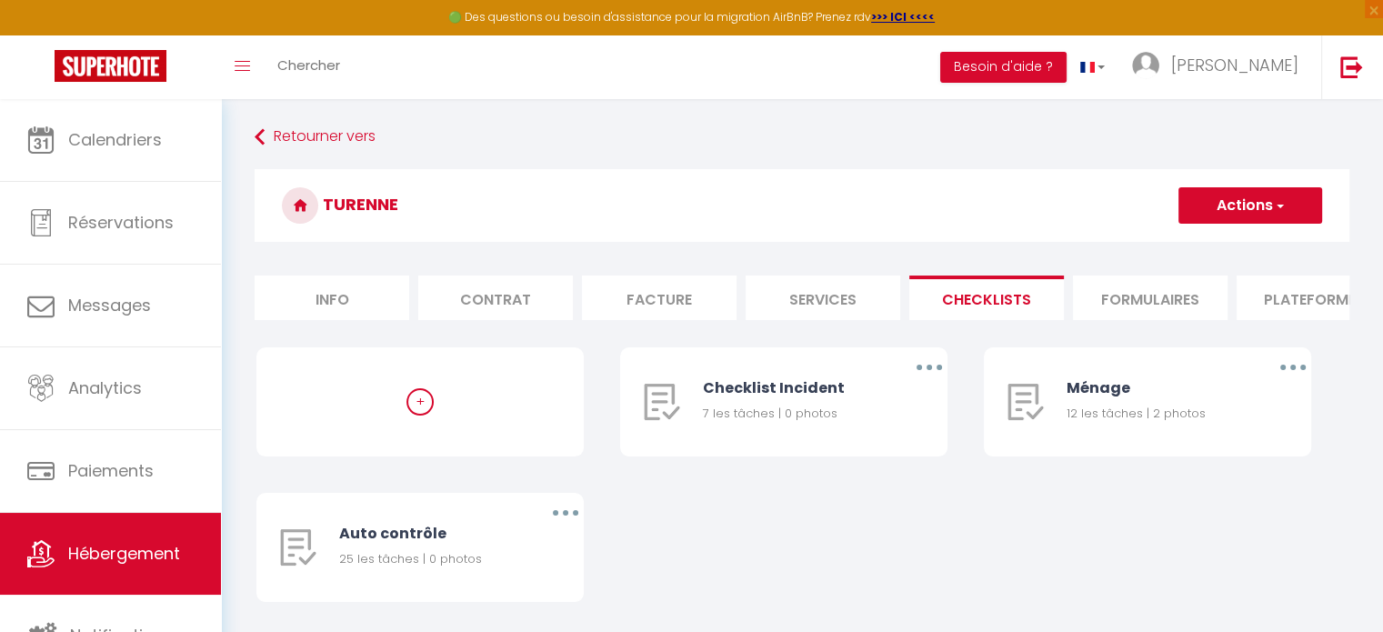
click at [835, 298] on li "Services" at bounding box center [823, 298] width 155 height 45
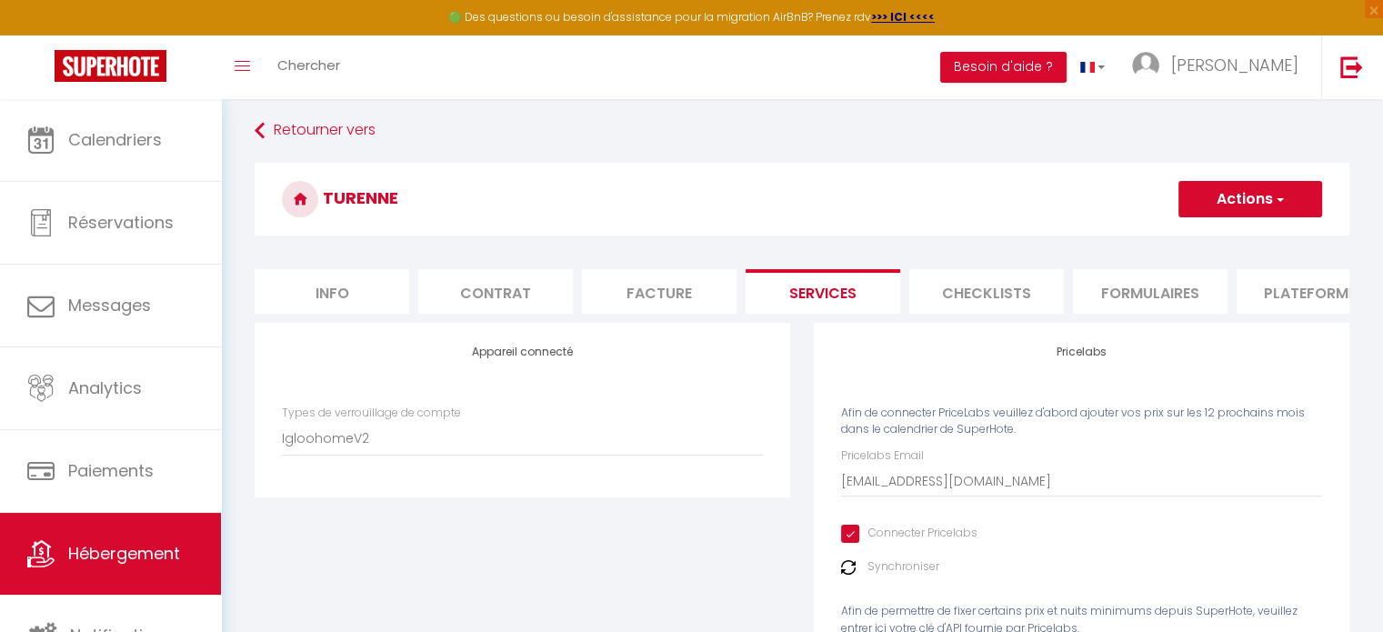
scroll to position [7, 0]
click at [997, 299] on li "Checklists" at bounding box center [986, 290] width 155 height 45
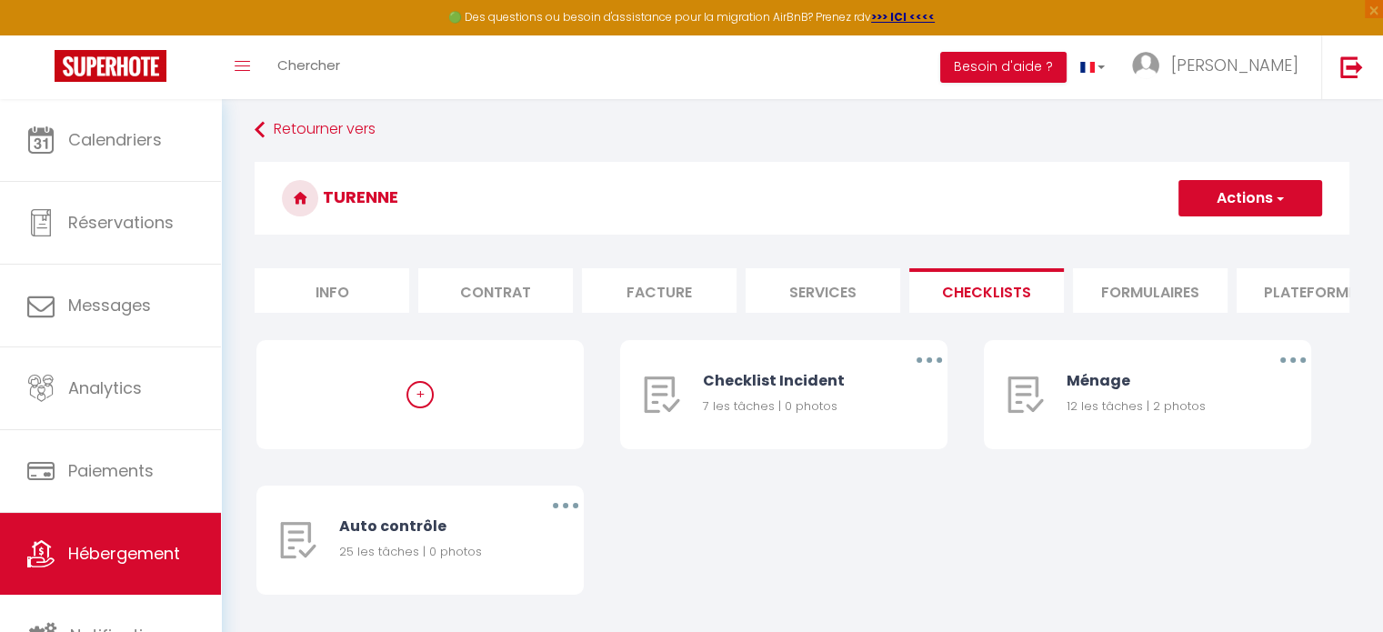
click at [1135, 292] on li "Formulaires" at bounding box center [1150, 290] width 155 height 45
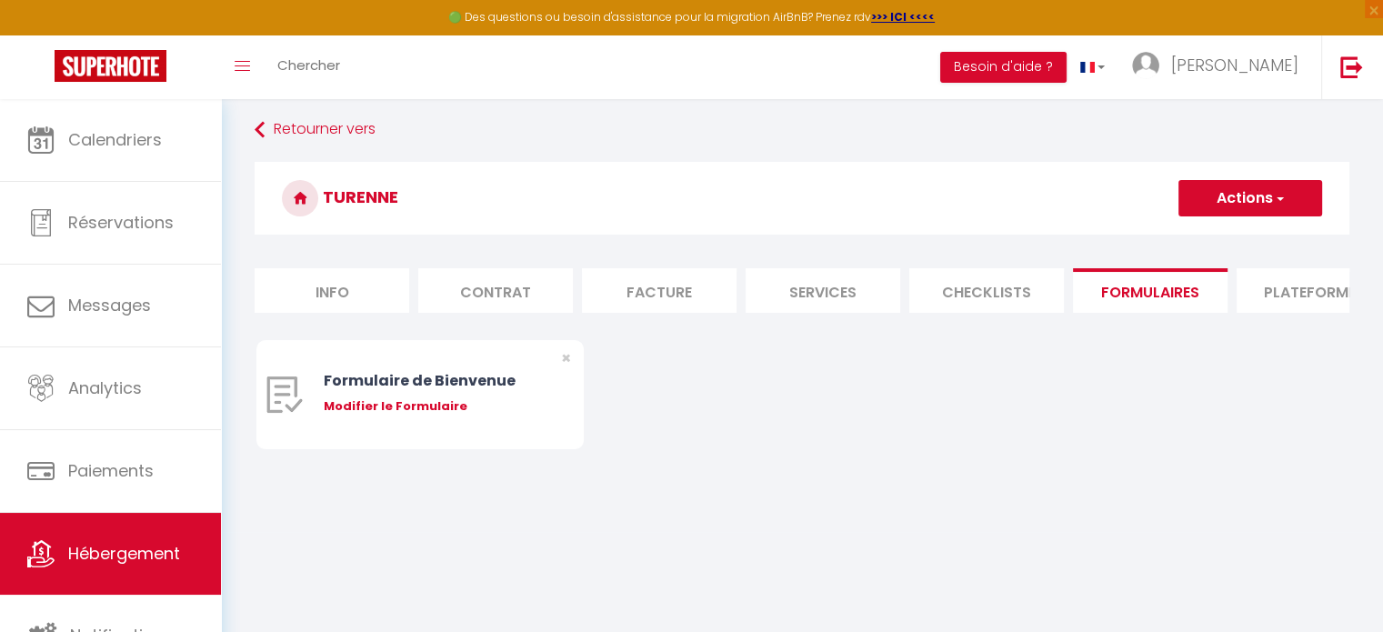
click at [821, 297] on li "Services" at bounding box center [823, 290] width 155 height 45
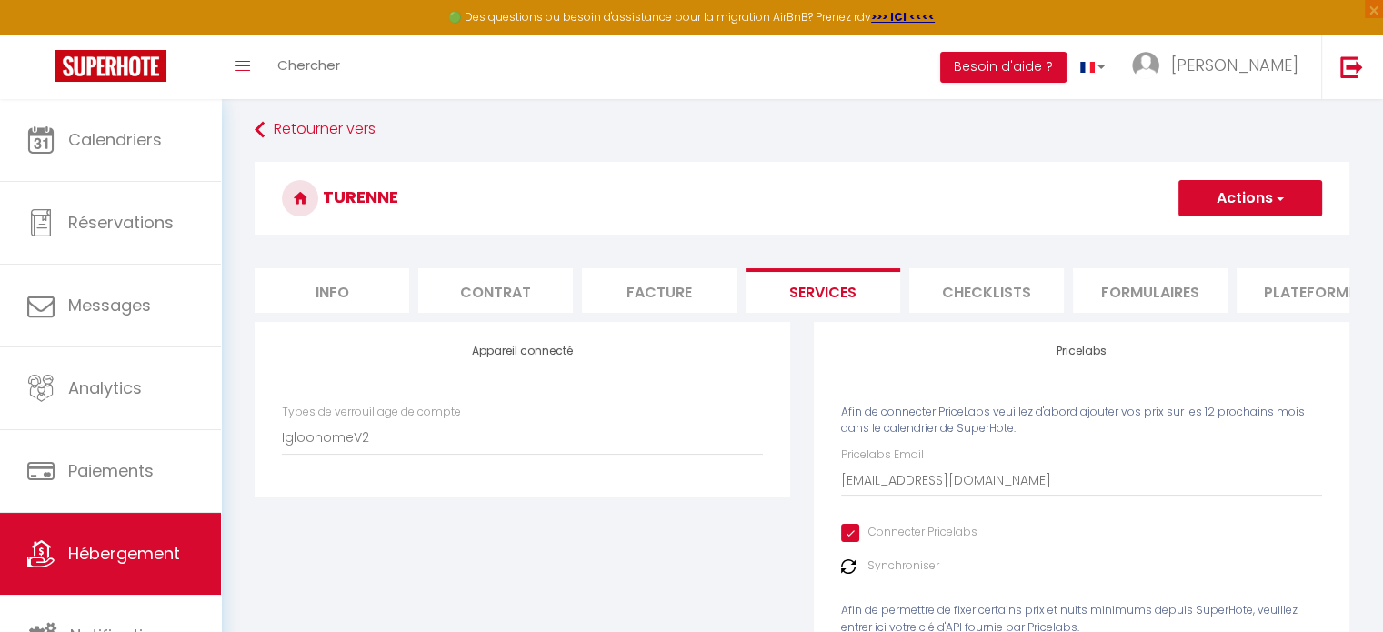
click at [578, 287] on ul "Info Contrat Facture Services Checklists Formulaires Plateformes Paramètres web…" at bounding box center [802, 290] width 1095 height 45
click at [645, 283] on li "Facture" at bounding box center [659, 290] width 155 height 45
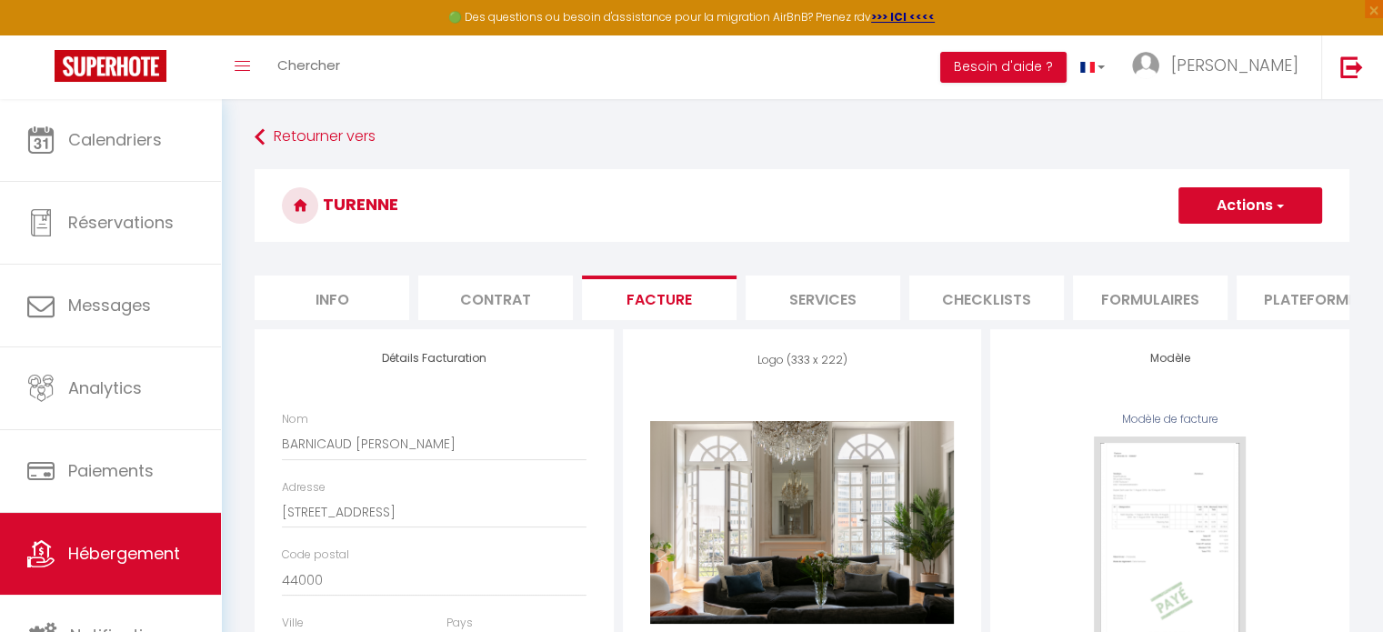
click at [502, 297] on li "Contrat" at bounding box center [495, 298] width 155 height 45
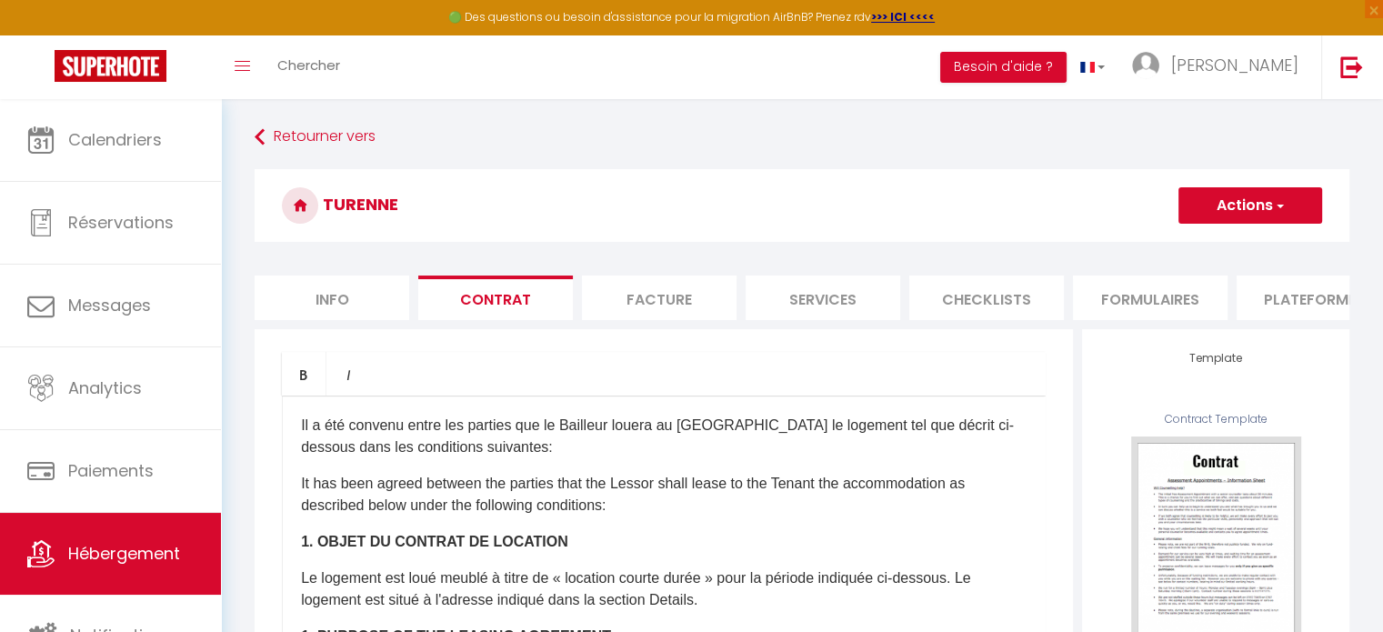
click at [692, 301] on li "Facture" at bounding box center [659, 298] width 155 height 45
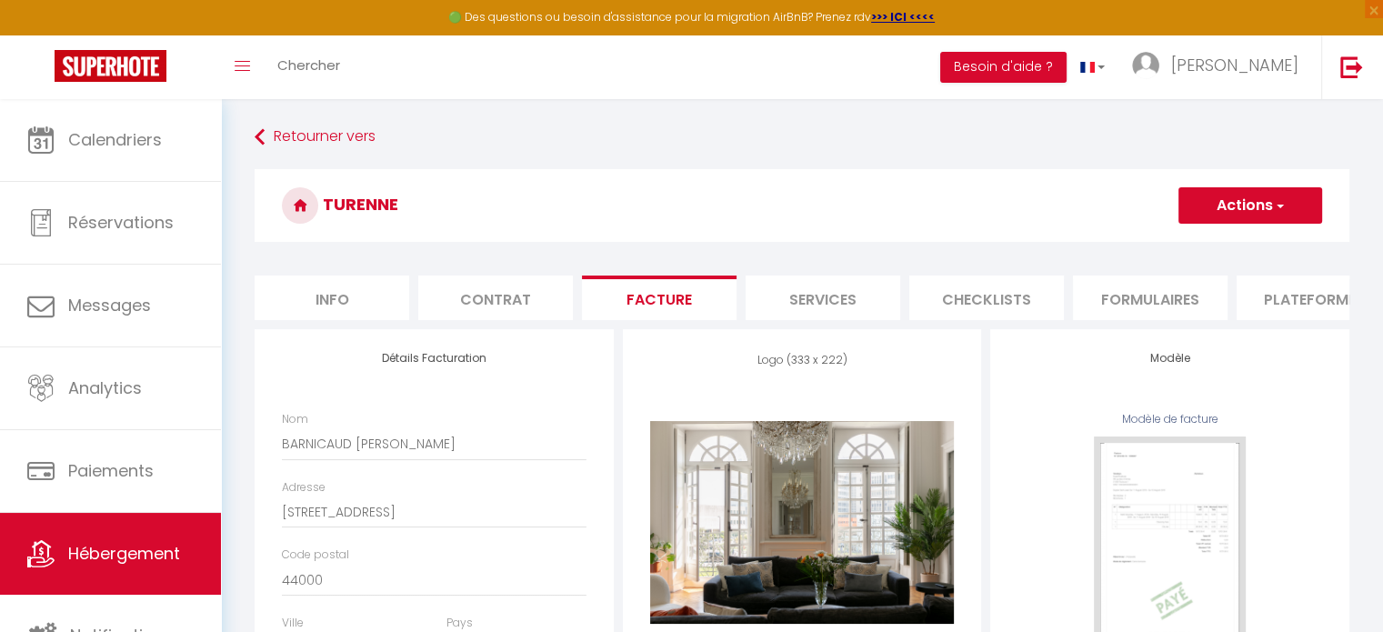
click at [789, 300] on li "Services" at bounding box center [823, 298] width 155 height 45
checkbox input "true"
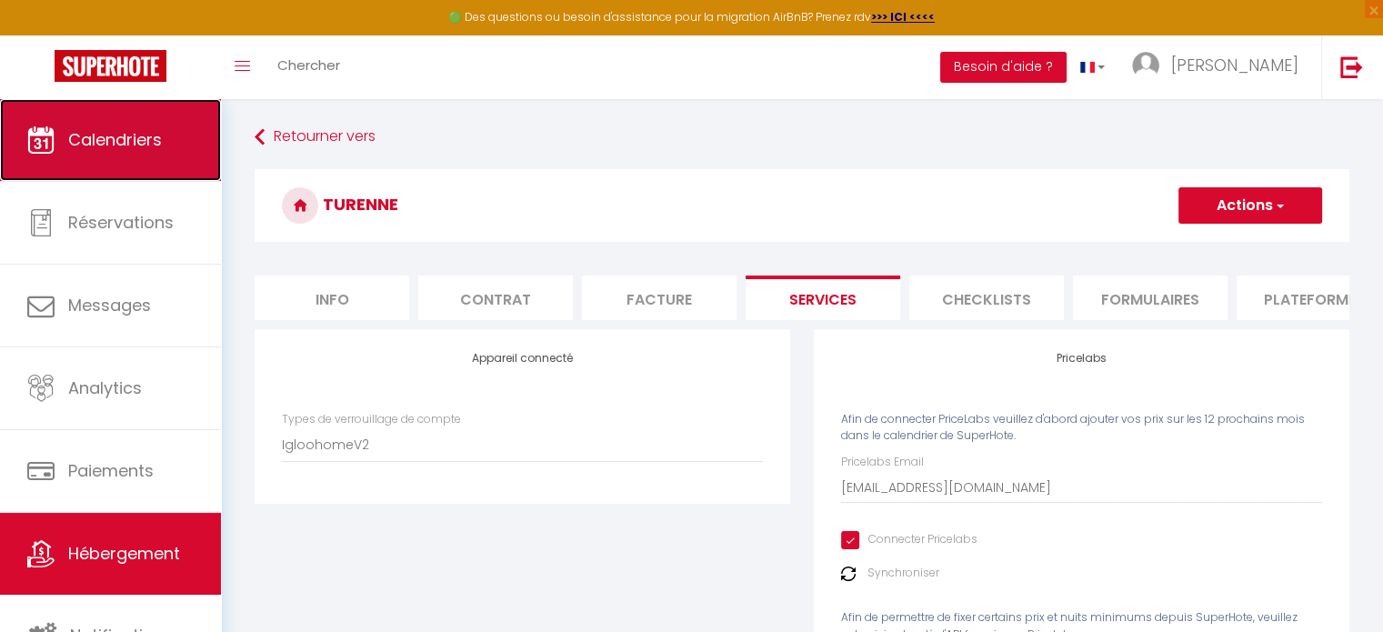
click at [168, 170] on link "Calendriers" at bounding box center [110, 140] width 221 height 82
